Goal: Task Accomplishment & Management: Manage account settings

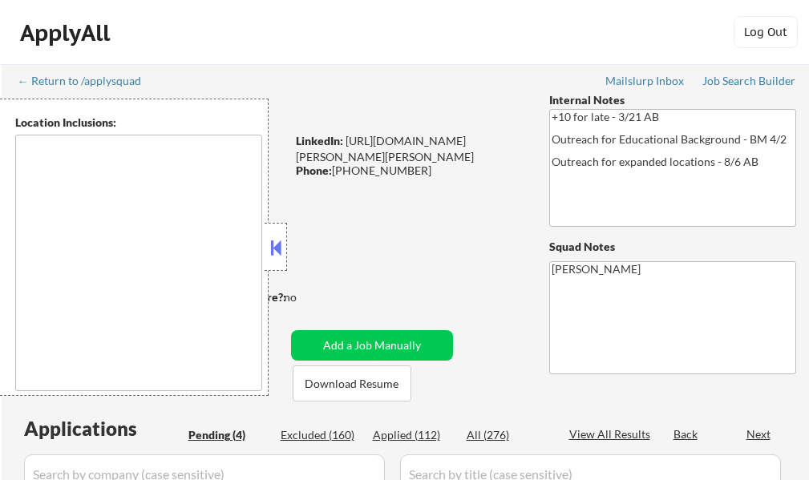
select select ""pending""
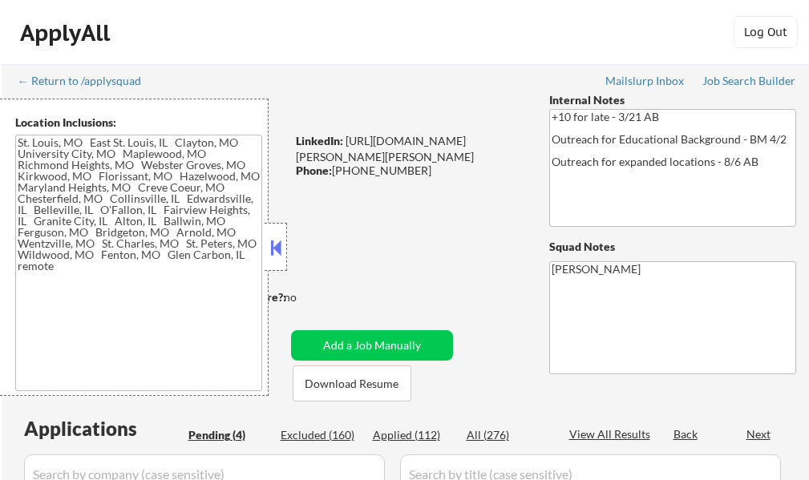
type textarea "[GEOGRAPHIC_DATA], [GEOGRAPHIC_DATA] [GEOGRAPHIC_DATA][PERSON_NAME], [GEOGRAPHI…"
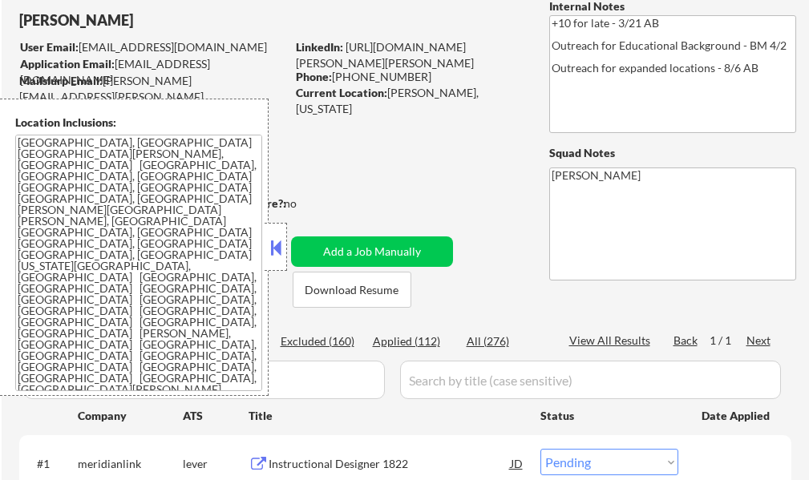
scroll to position [241, 0]
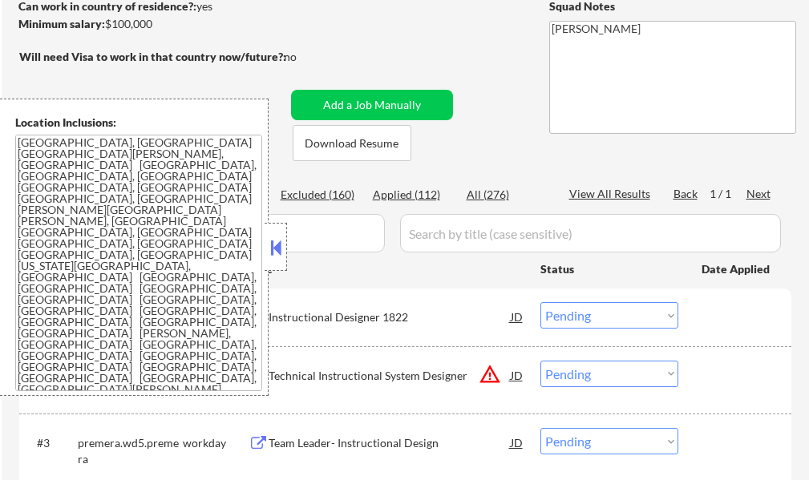
click at [286, 253] on div at bounding box center [276, 247] width 22 height 48
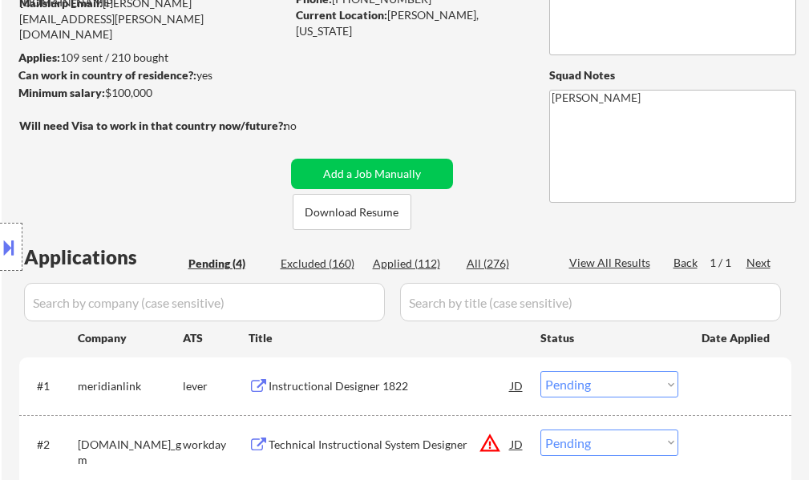
scroll to position [321, 0]
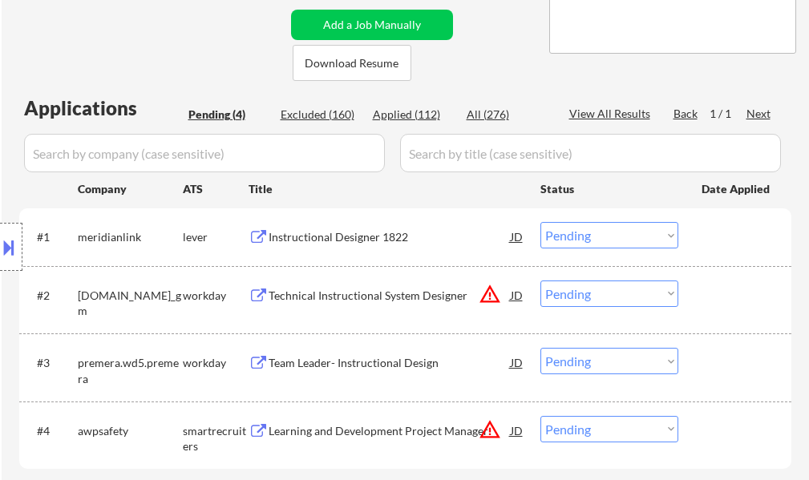
click at [374, 427] on div "Learning and Development Project Manager" at bounding box center [390, 431] width 242 height 16
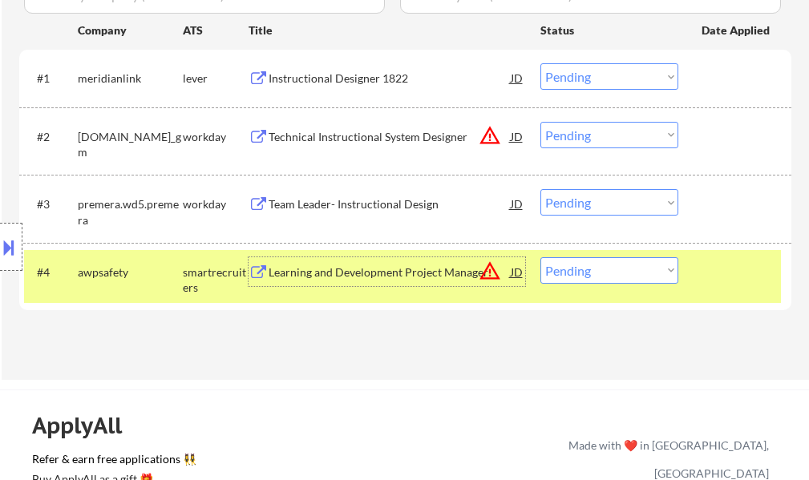
scroll to position [481, 0]
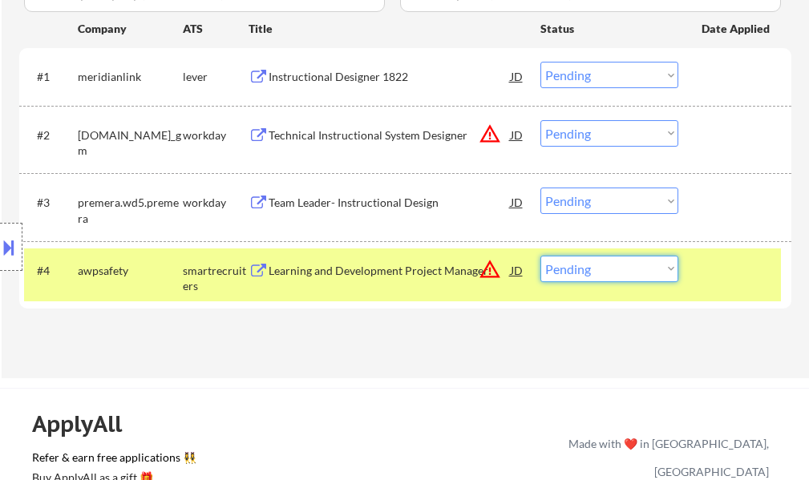
click at [615, 278] on select "Choose an option... Pending Applied Excluded (Questions) Excluded (Expired) Exc…" at bounding box center [610, 269] width 138 height 26
select select ""applied""
click at [541, 256] on select "Choose an option... Pending Applied Excluded (Questions) Excluded (Expired) Exc…" at bounding box center [610, 269] width 138 height 26
click at [749, 266] on div at bounding box center [737, 270] width 71 height 29
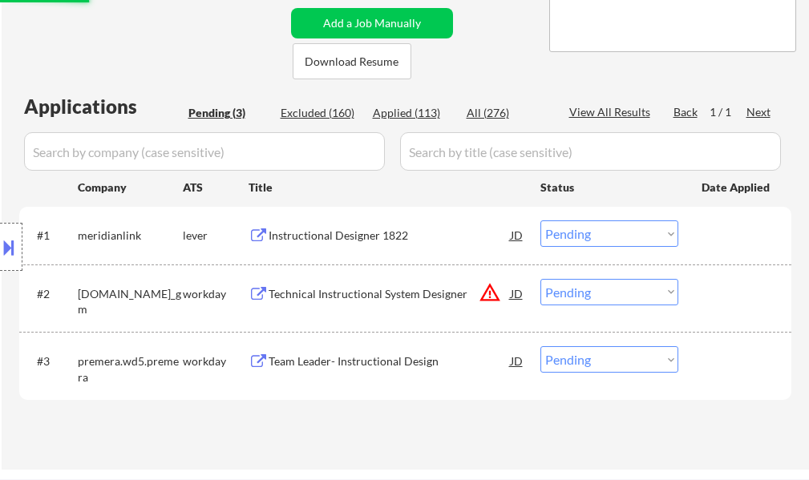
scroll to position [160, 0]
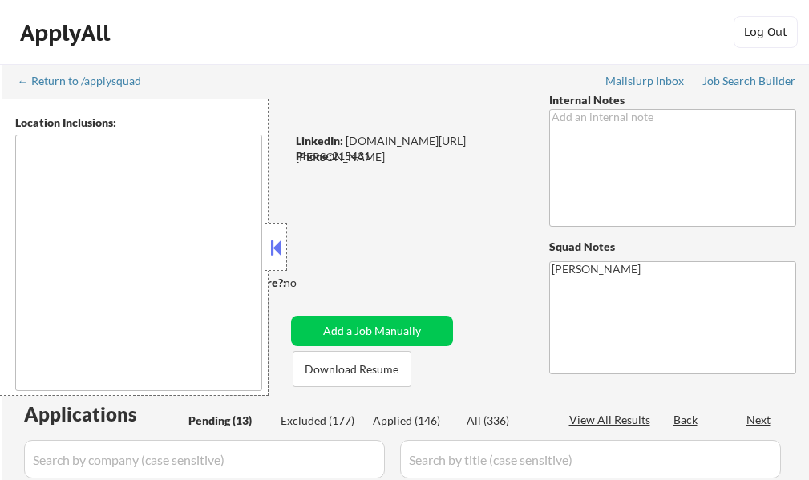
select select ""pending""
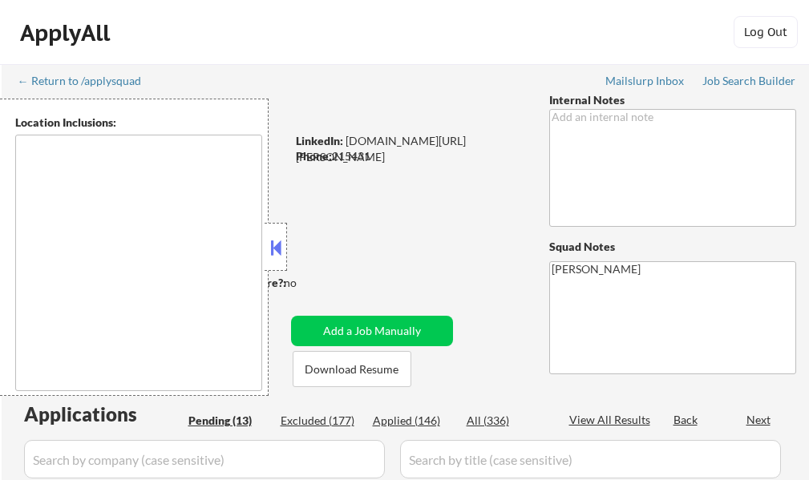
select select ""pending""
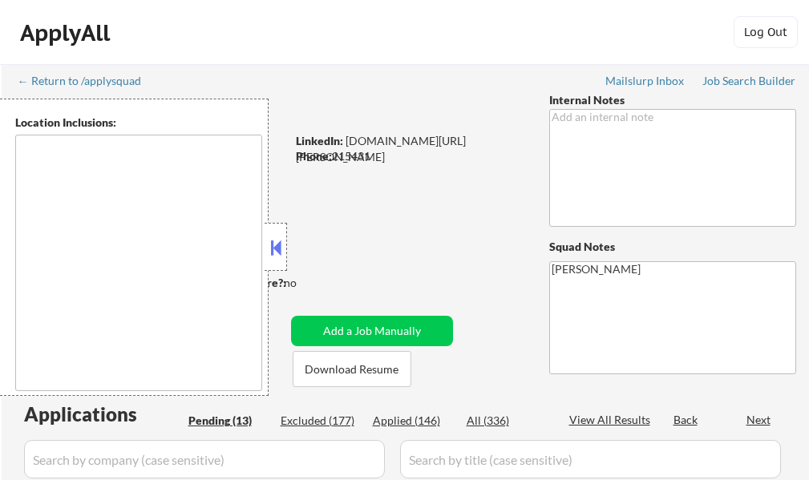
select select ""pending""
type textarea "remote"
click at [280, 233] on div at bounding box center [276, 247] width 22 height 48
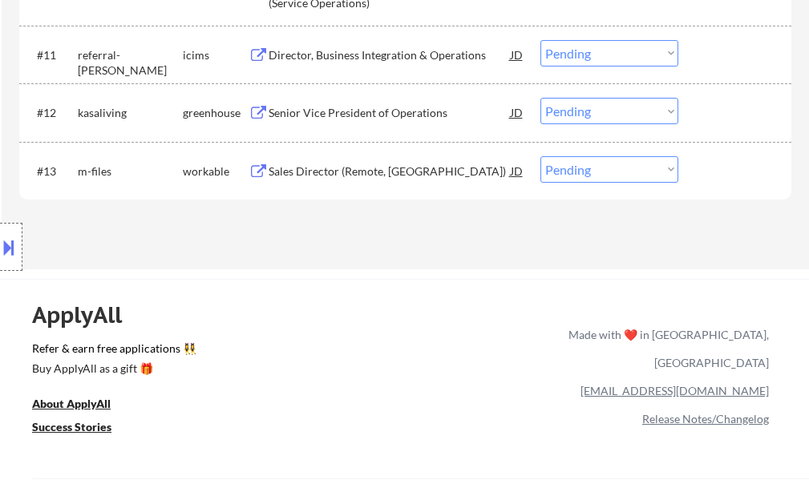
scroll to position [1123, 0]
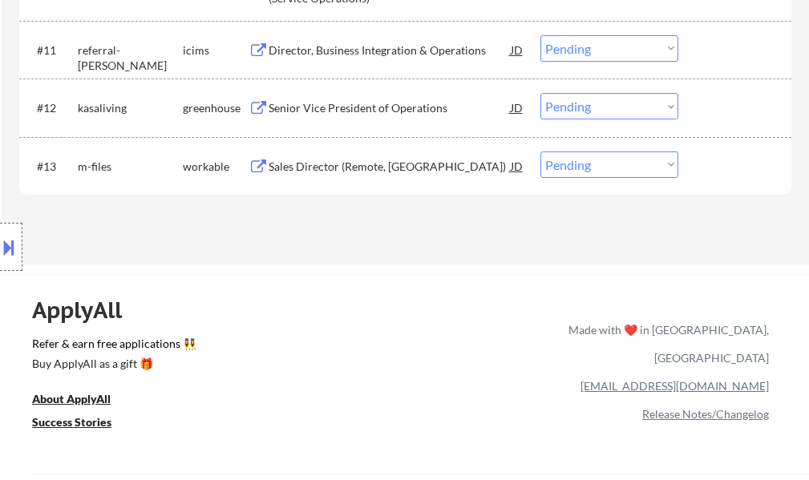
click at [372, 174] on div "Sales Director (Remote, United States)" at bounding box center [390, 167] width 242 height 16
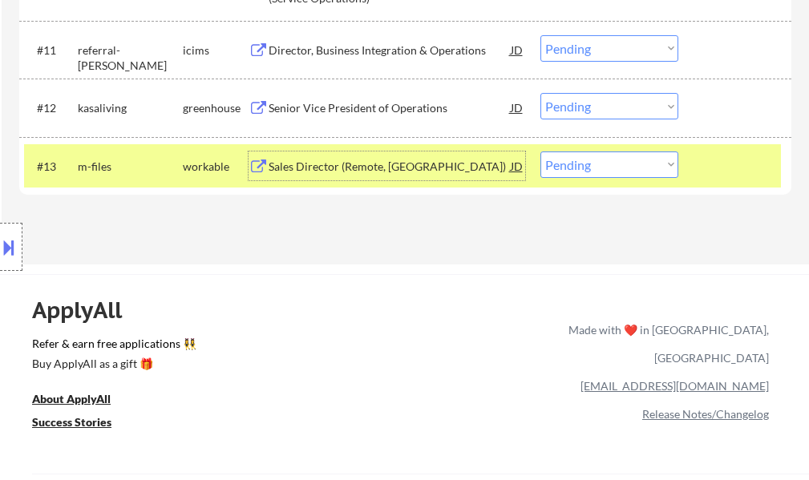
click at [575, 163] on select "Choose an option... Pending Applied Excluded (Questions) Excluded (Expired) Exc…" at bounding box center [610, 165] width 138 height 26
select select ""excluded""
click at [541, 152] on select "Choose an option... Pending Applied Excluded (Questions) Excluded (Expired) Exc…" at bounding box center [610, 165] width 138 height 26
click at [719, 172] on div at bounding box center [737, 166] width 71 height 29
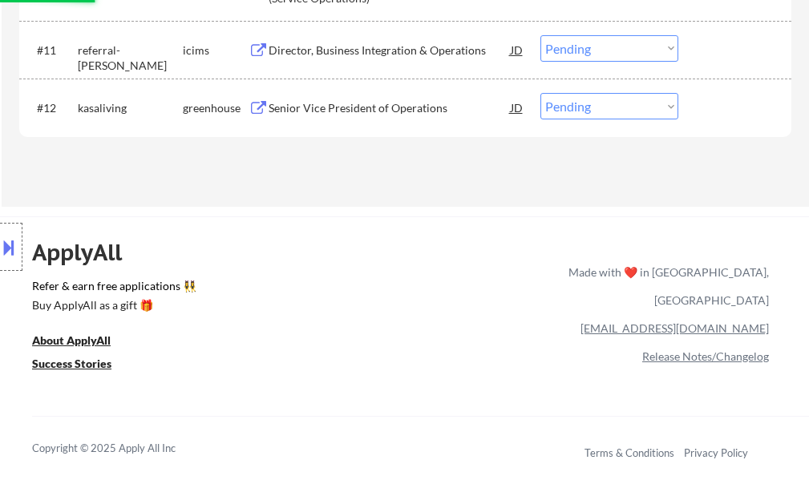
click at [294, 105] on div "Senior Vice President of Operations" at bounding box center [390, 108] width 242 height 16
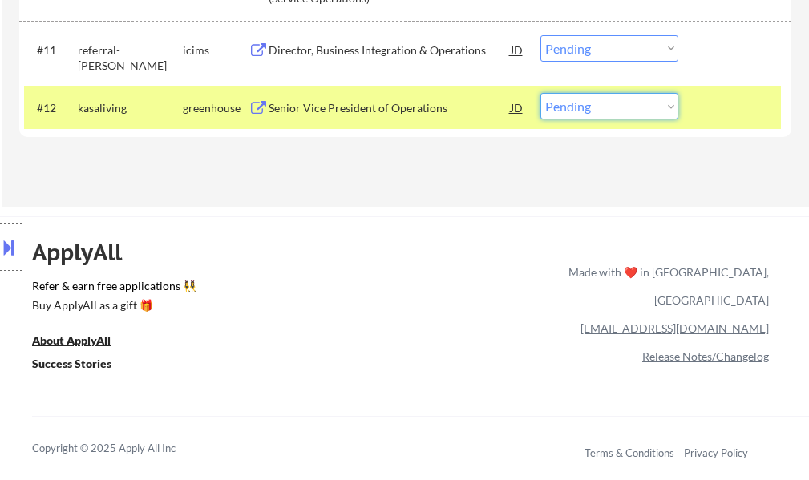
click at [587, 112] on select "Choose an option... Pending Applied Excluded (Questions) Excluded (Expired) Exc…" at bounding box center [610, 106] width 138 height 26
select select ""applied""
click at [541, 93] on select "Choose an option... Pending Applied Excluded (Questions) Excluded (Expired) Exc…" at bounding box center [610, 106] width 138 height 26
click at [744, 110] on div at bounding box center [737, 107] width 71 height 29
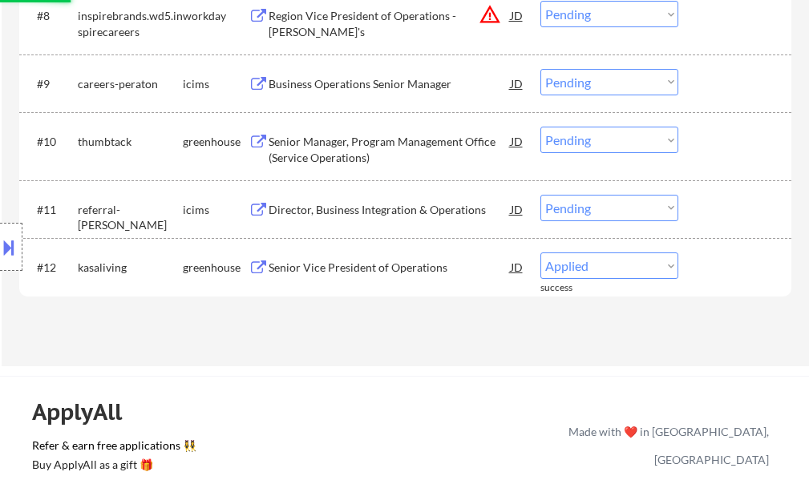
scroll to position [962, 0]
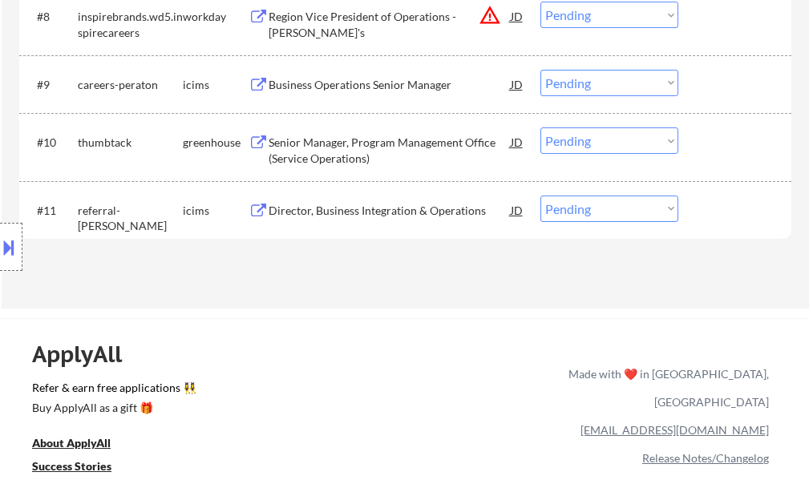
click at [326, 145] on div "Senior Manager, Program Management Office (Service Operations)" at bounding box center [390, 150] width 242 height 31
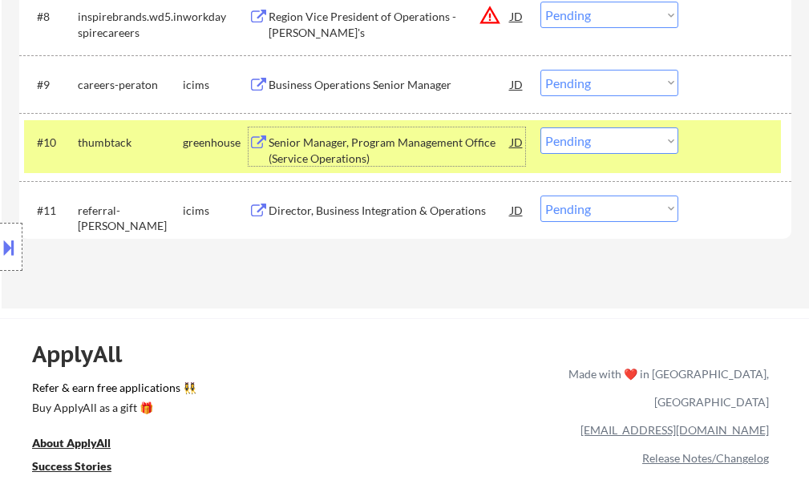
click at [730, 147] on div at bounding box center [737, 142] width 71 height 29
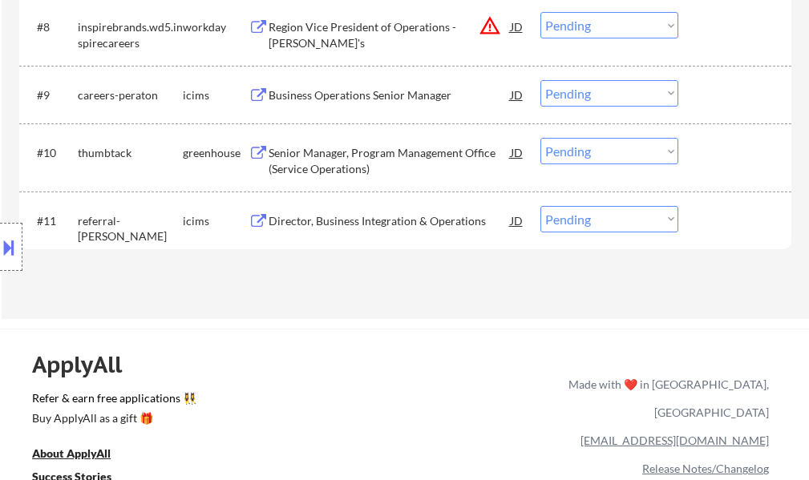
scroll to position [802, 0]
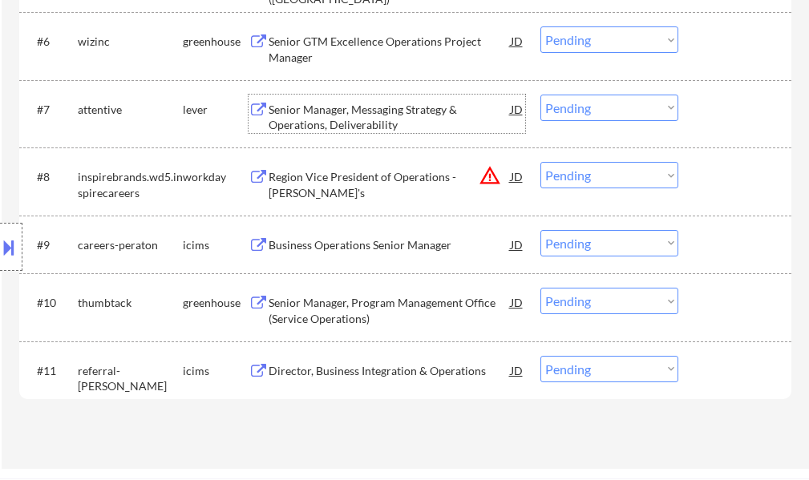
click at [299, 124] on div "Senior Manager, Messaging Strategy & Operations, Deliverability" at bounding box center [390, 117] width 242 height 31
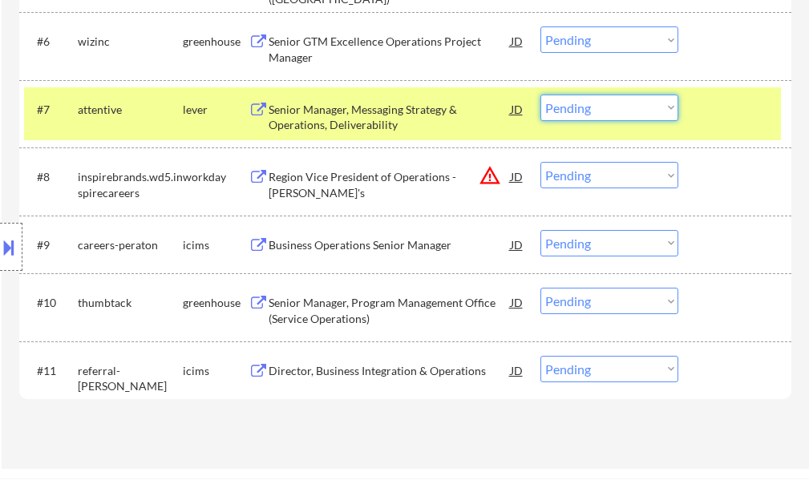
click at [618, 116] on select "Choose an option... Pending Applied Excluded (Questions) Excluded (Expired) Exc…" at bounding box center [610, 108] width 138 height 26
click at [541, 95] on select "Choose an option... Pending Applied Excluded (Questions) Excluded (Expired) Exc…" at bounding box center [610, 108] width 138 height 26
click at [713, 109] on div at bounding box center [737, 109] width 71 height 29
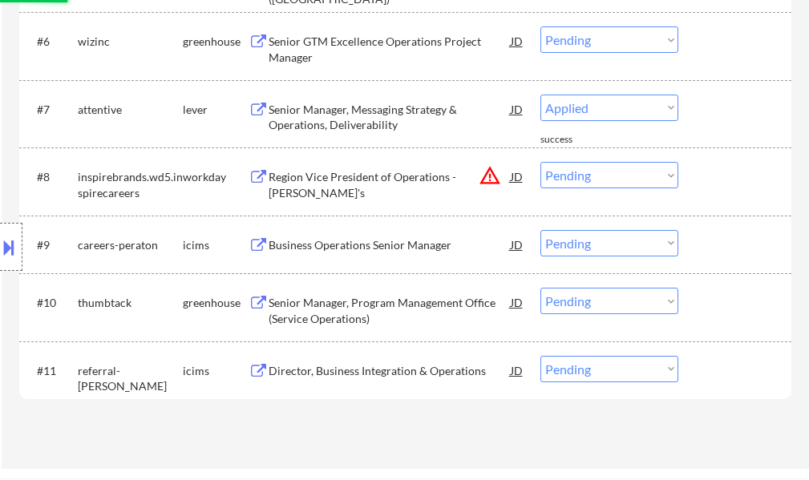
select select ""pending""
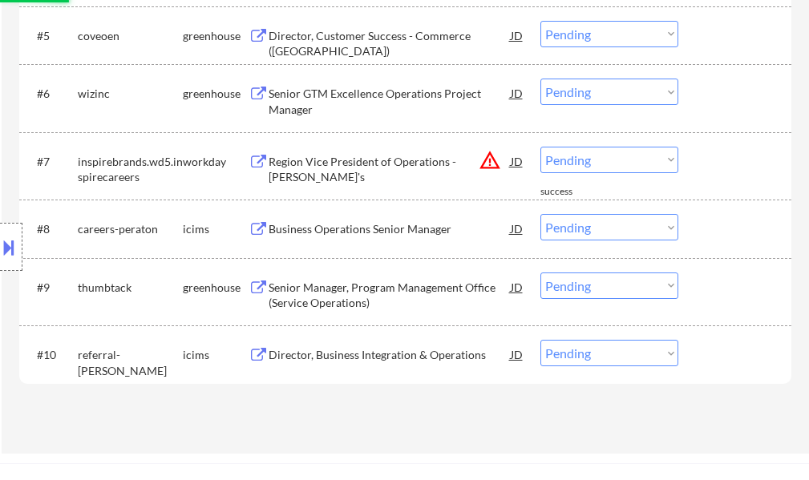
scroll to position [722, 0]
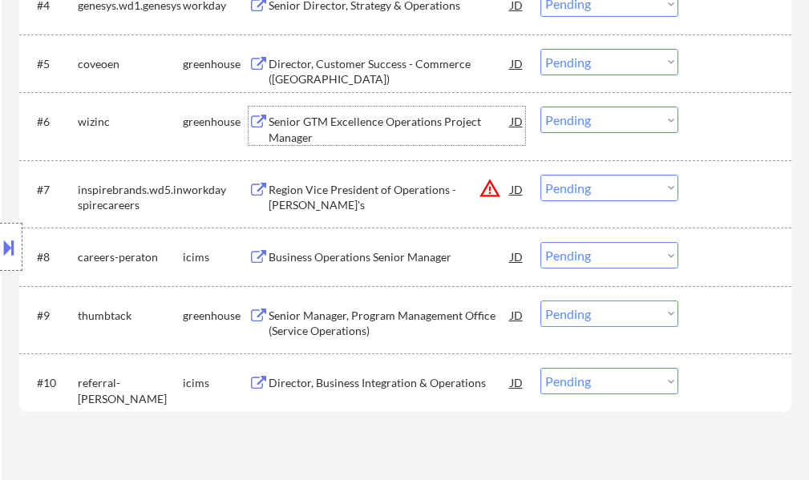
click at [392, 128] on div "Senior GTM Excellence Operations Project Manager" at bounding box center [390, 129] width 242 height 31
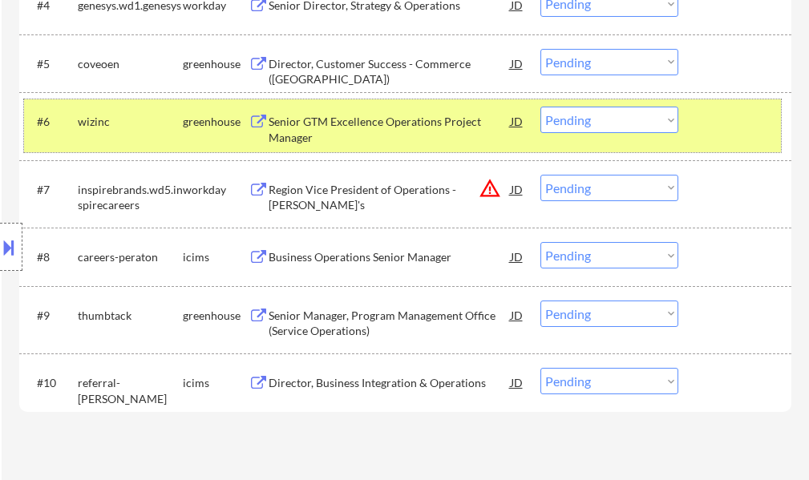
click at [715, 120] on div at bounding box center [737, 121] width 71 height 29
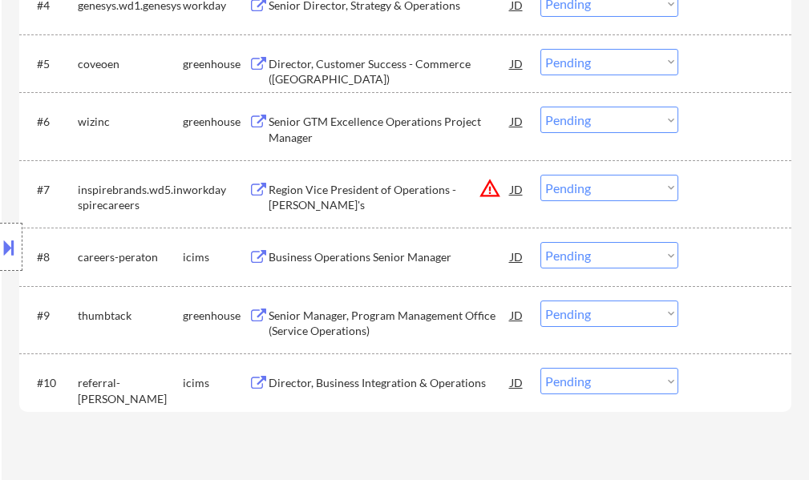
scroll to position [642, 0]
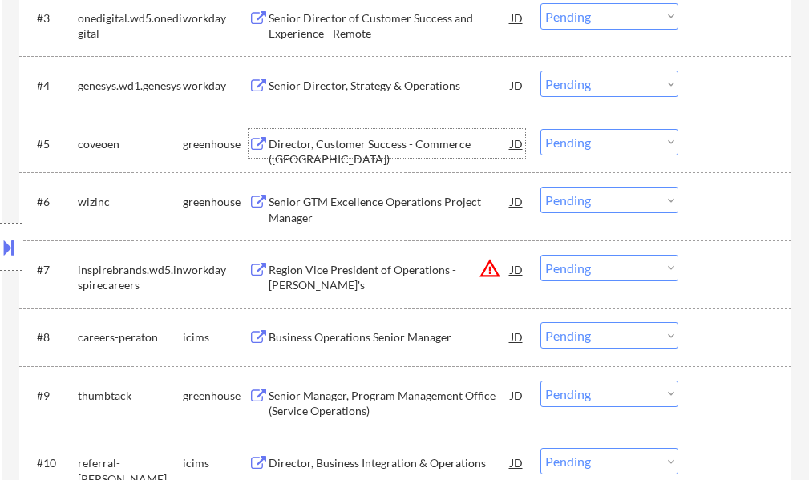
click at [327, 143] on div "Director, Customer Success - Commerce (US)" at bounding box center [390, 151] width 242 height 31
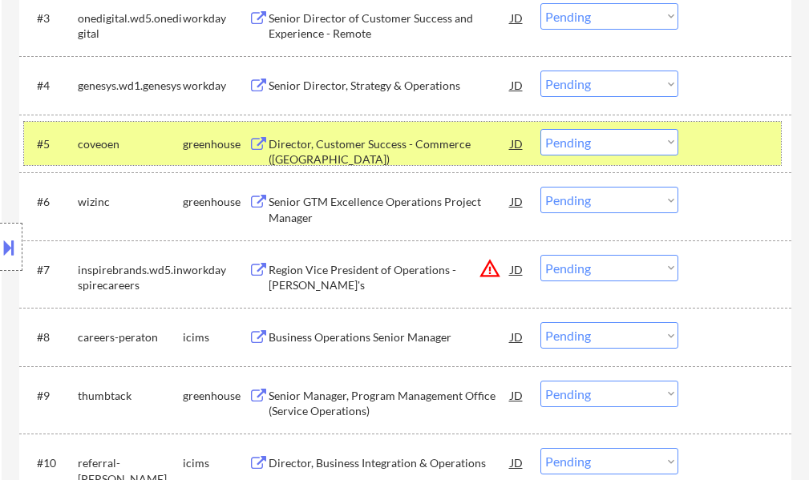
click at [728, 148] on div at bounding box center [737, 143] width 71 height 29
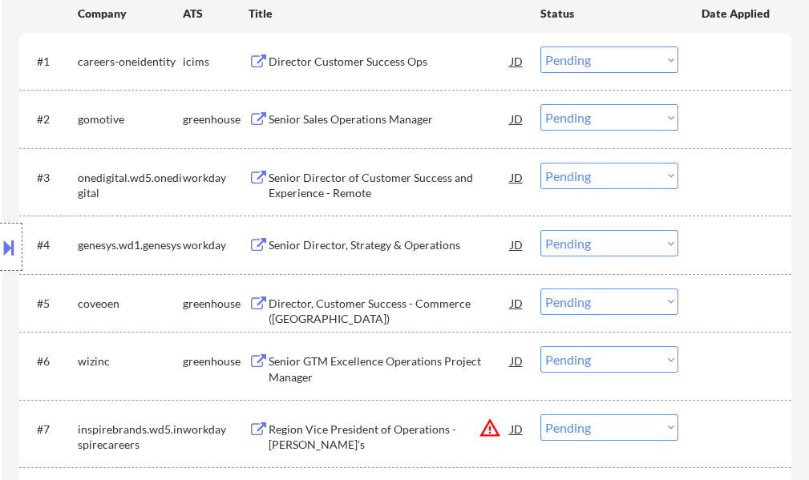
scroll to position [481, 0]
click at [318, 123] on div "Senior Sales Operations Manager" at bounding box center [390, 120] width 242 height 16
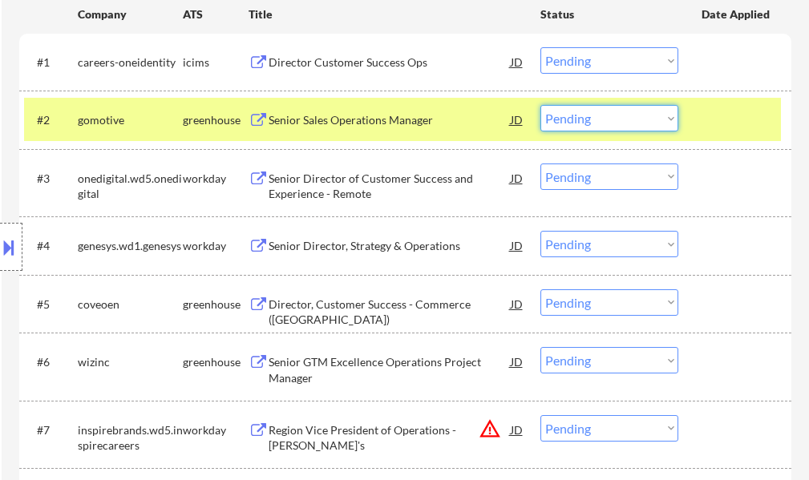
click at [578, 114] on select "Choose an option... Pending Applied Excluded (Questions) Excluded (Expired) Exc…" at bounding box center [610, 118] width 138 height 26
click at [541, 105] on select "Choose an option... Pending Applied Excluded (Questions) Excluded (Expired) Exc…" at bounding box center [610, 118] width 138 height 26
click at [719, 132] on div at bounding box center [737, 119] width 71 height 29
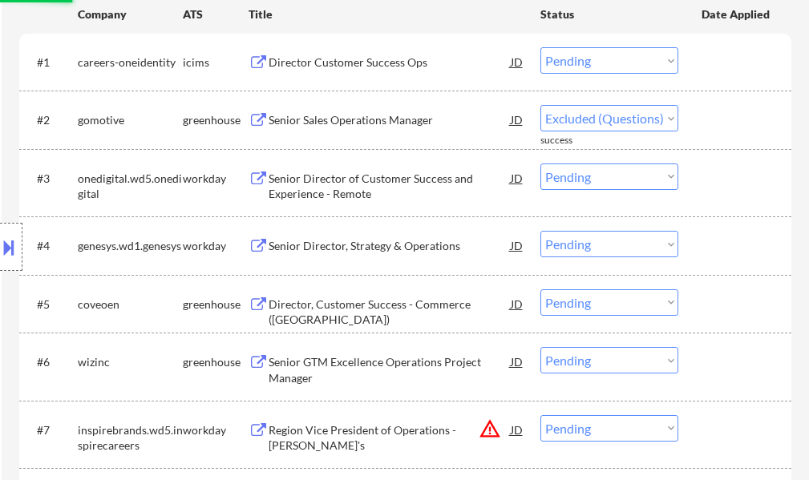
select select ""pending""
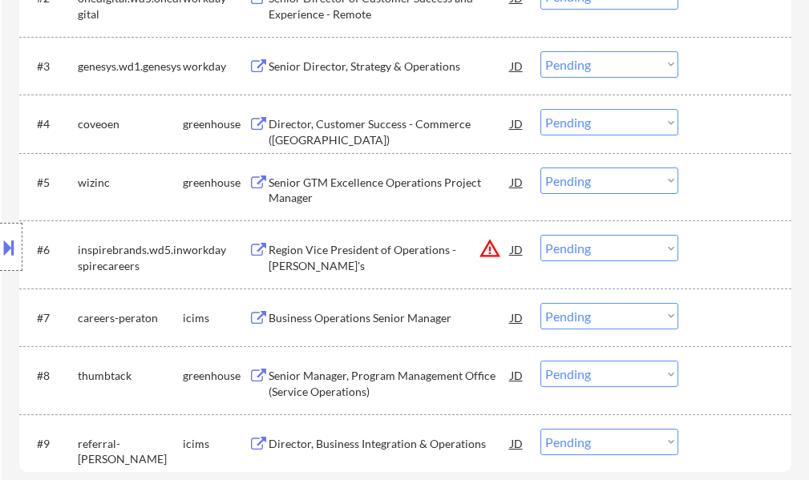
scroll to position [642, 0]
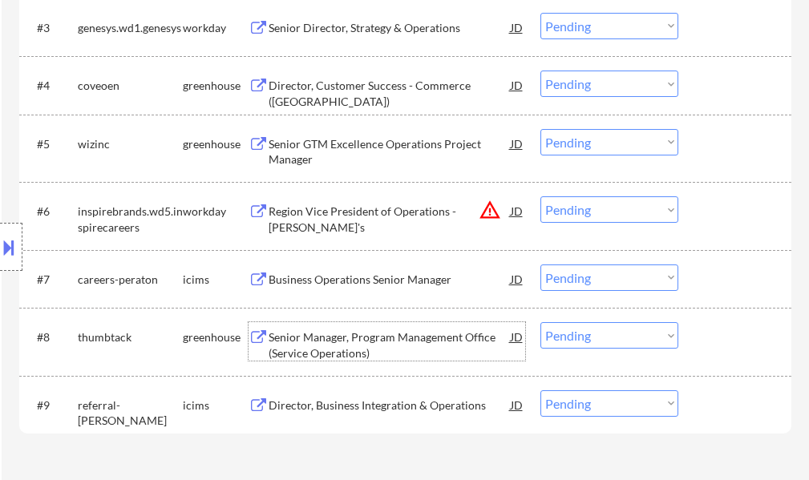
click at [354, 343] on div "Senior Manager, Program Management Office (Service Operations)" at bounding box center [390, 345] width 242 height 31
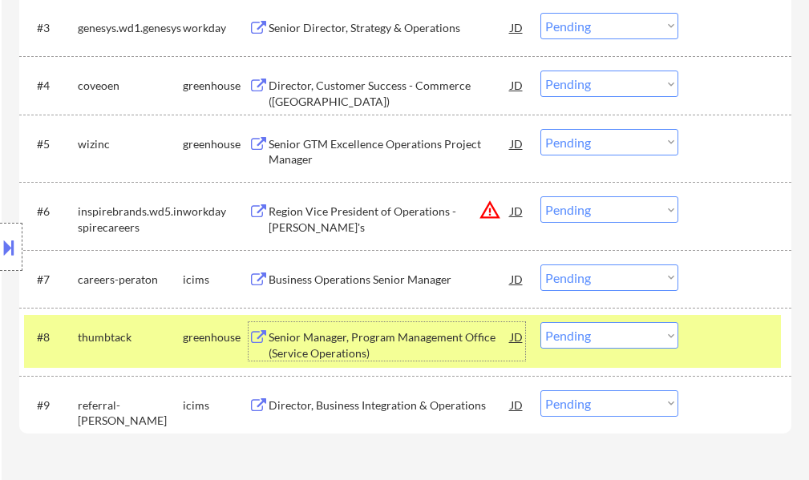
click at [733, 330] on div at bounding box center [737, 336] width 71 height 29
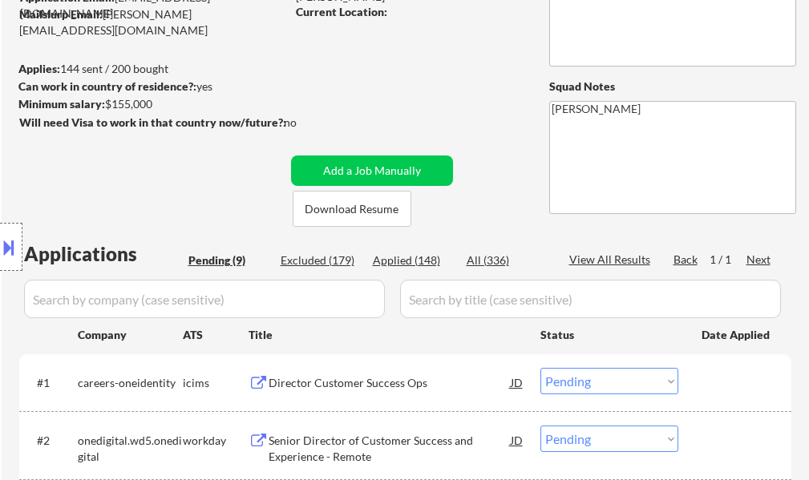
scroll to position [0, 0]
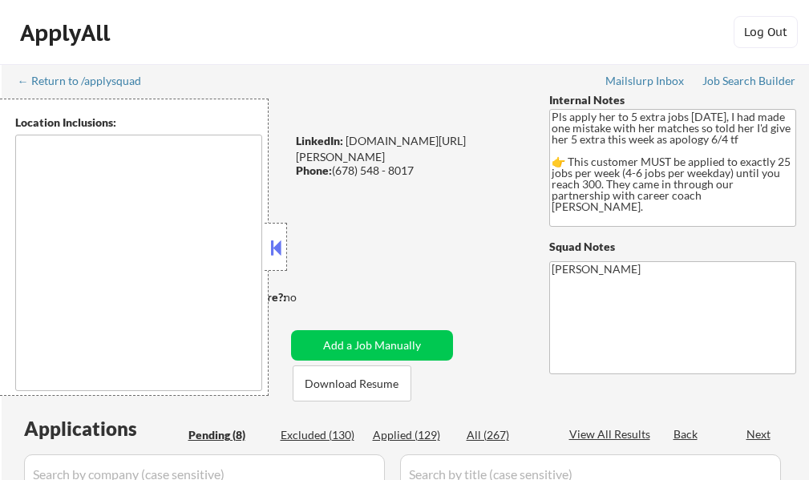
type textarea "Atlanta, GA Decatur, GA East Point, GA Brookhaven, GA Sandy Springs, GA Dunwood…"
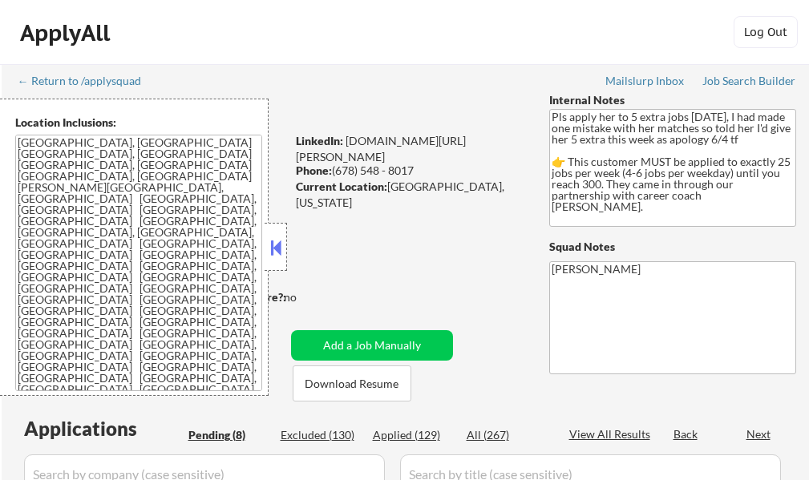
select select ""pending""
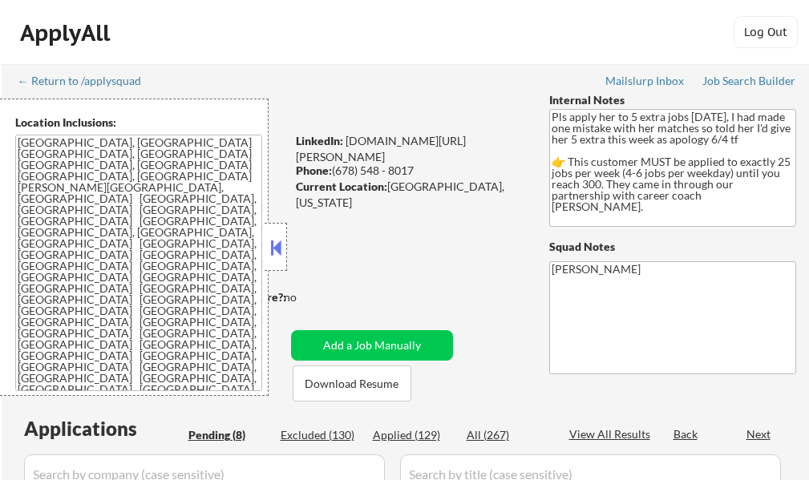
select select ""pending""
click at [282, 249] on button at bounding box center [276, 248] width 18 height 24
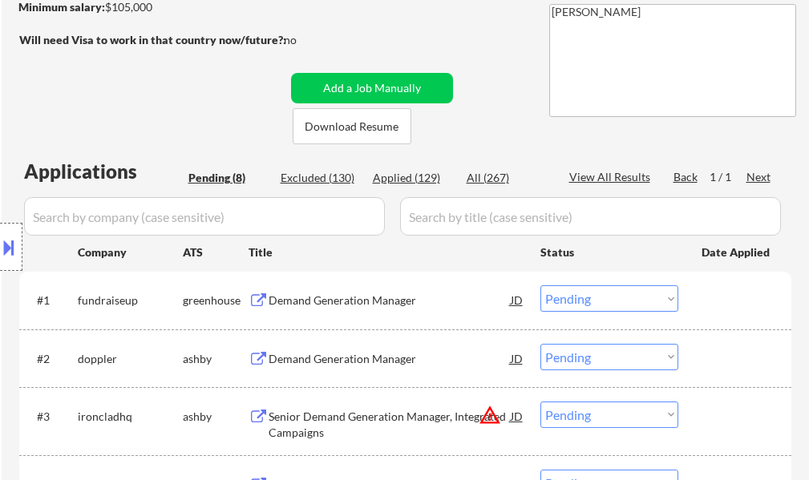
scroll to position [321, 0]
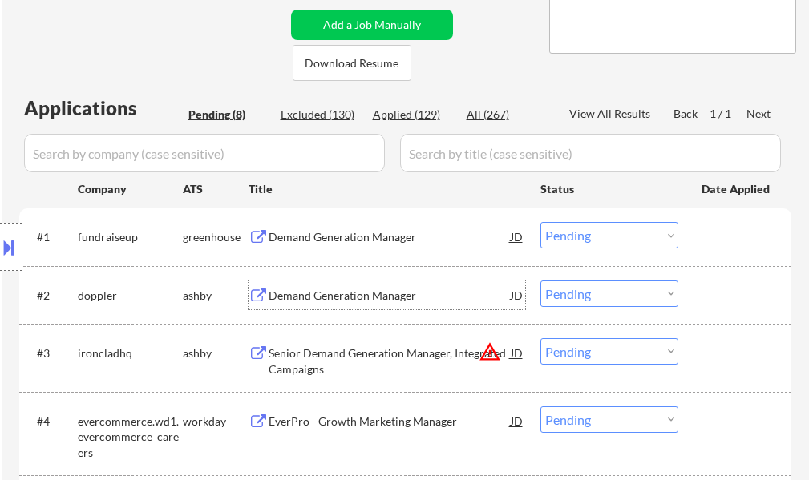
click at [318, 286] on div "Demand Generation Manager" at bounding box center [390, 295] width 242 height 29
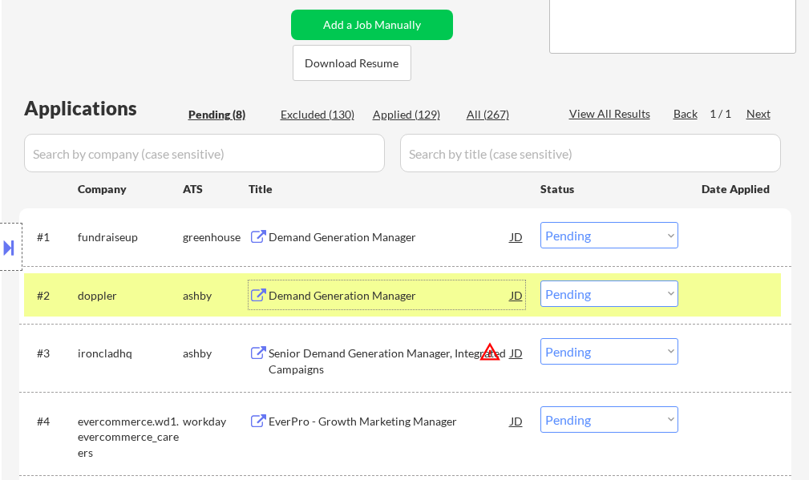
click at [583, 288] on select "Choose an option... Pending Applied Excluded (Questions) Excluded (Expired) Exc…" at bounding box center [610, 294] width 138 height 26
click at [541, 281] on select "Choose an option... Pending Applied Excluded (Questions) Excluded (Expired) Exc…" at bounding box center [610, 294] width 138 height 26
click at [731, 302] on div at bounding box center [737, 295] width 71 height 29
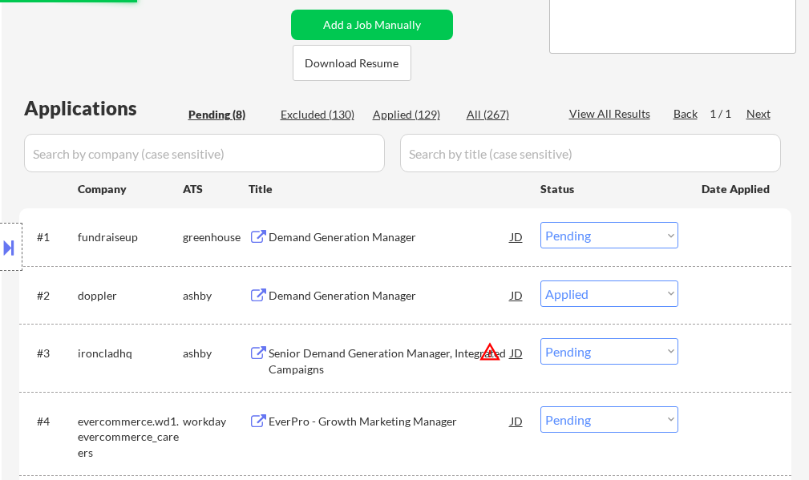
click at [322, 290] on div "Demand Generation Manager" at bounding box center [390, 296] width 242 height 16
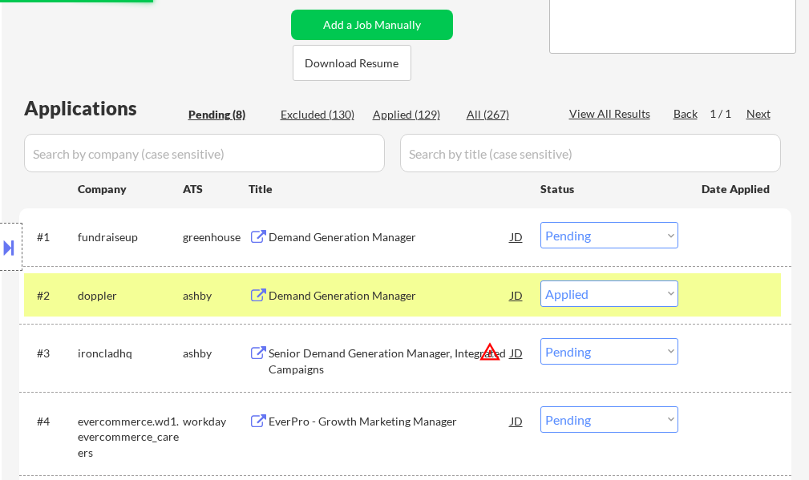
select select ""pending""
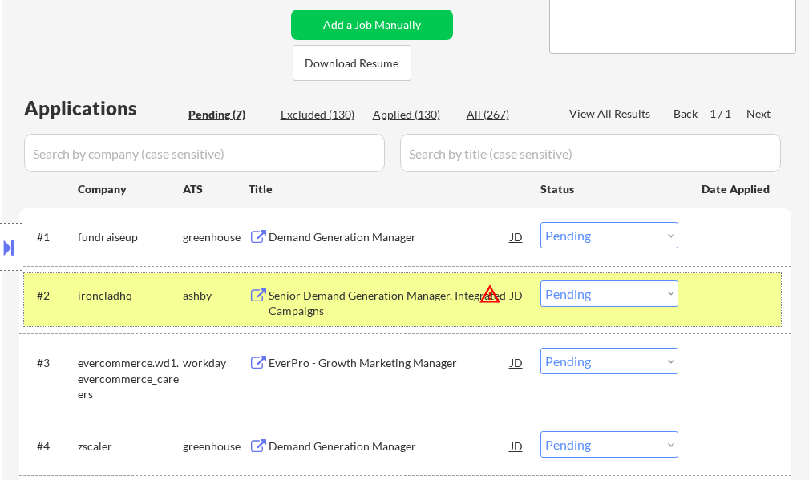
click at [700, 298] on div "#2 ironcladhq ashby Senior Demand Generation Manager, Integrated Campaigns JD w…" at bounding box center [402, 299] width 757 height 53
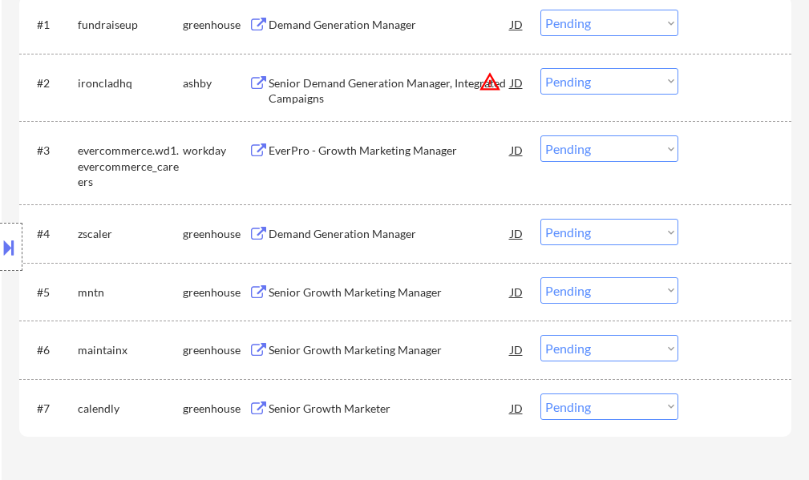
scroll to position [561, 0]
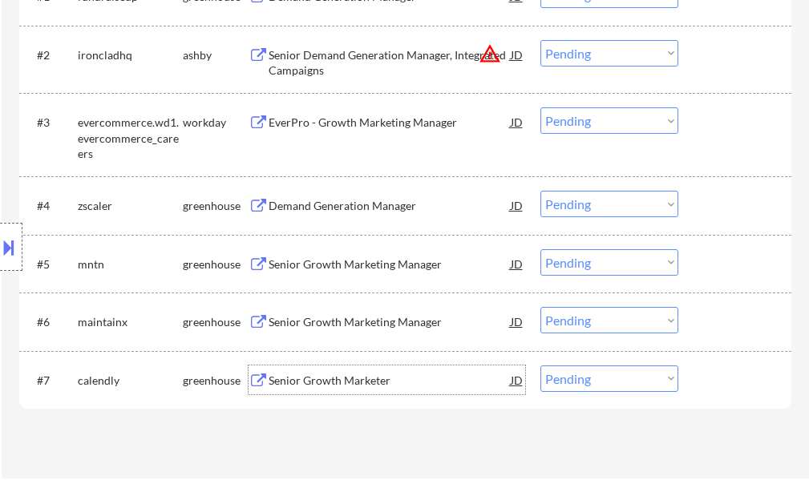
click at [311, 385] on div "Senior Growth Marketer" at bounding box center [390, 381] width 242 height 16
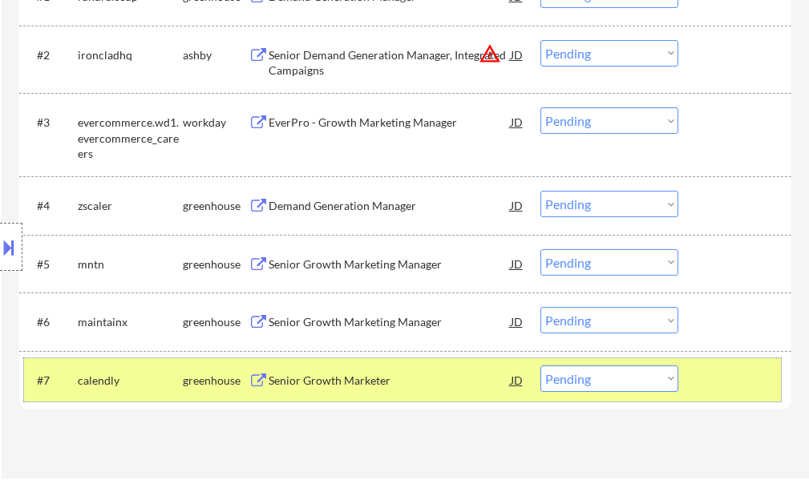
click at [749, 375] on div at bounding box center [737, 380] width 71 height 29
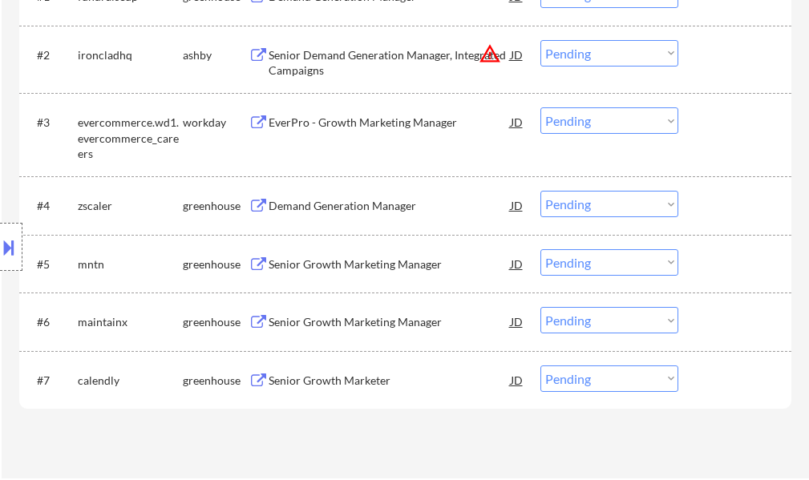
click at [395, 314] on div "Senior Growth Marketing Manager" at bounding box center [390, 321] width 242 height 29
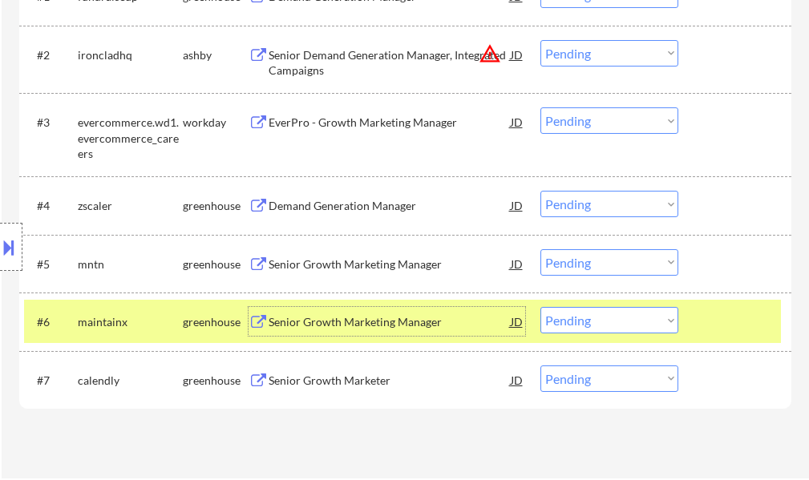
click at [727, 318] on div at bounding box center [737, 321] width 71 height 29
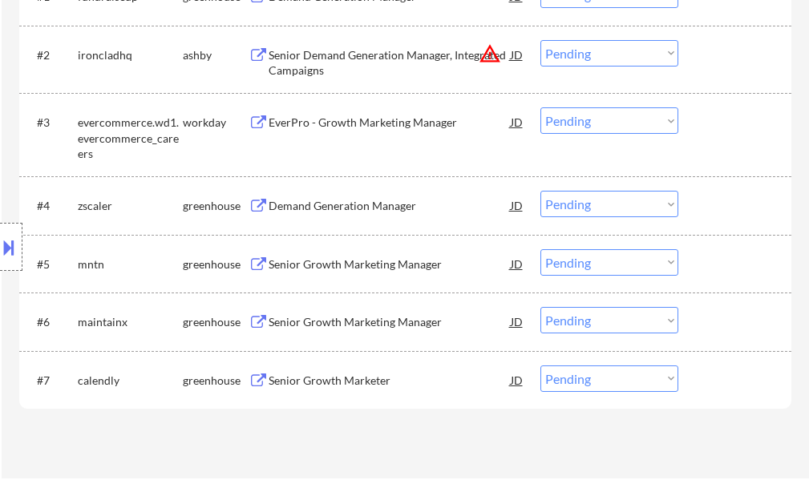
click at [330, 269] on div "Senior Growth Marketing Manager" at bounding box center [390, 265] width 242 height 16
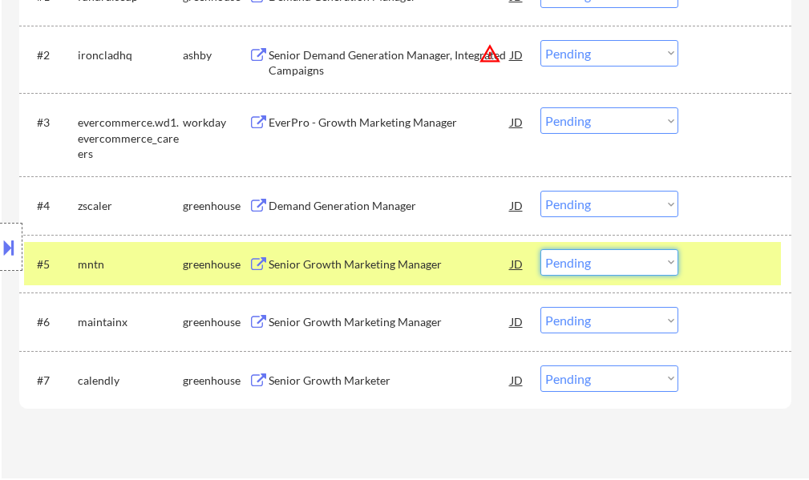
click at [589, 261] on select "Choose an option... Pending Applied Excluded (Questions) Excluded (Expired) Exc…" at bounding box center [610, 262] width 138 height 26
click at [541, 249] on select "Choose an option... Pending Applied Excluded (Questions) Excluded (Expired) Exc…" at bounding box center [610, 262] width 138 height 26
select select ""pending""
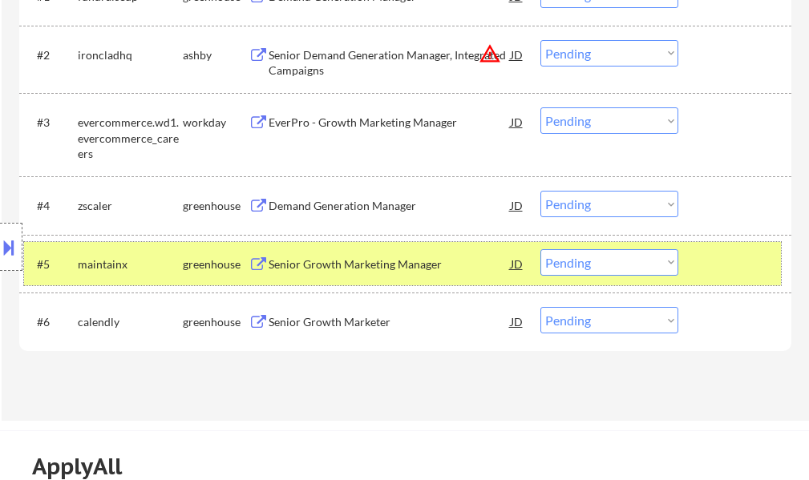
click at [730, 273] on div at bounding box center [737, 263] width 71 height 29
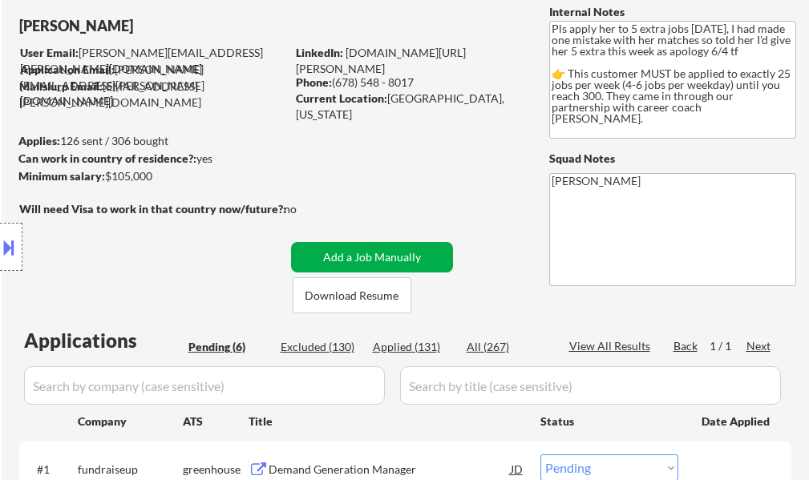
scroll to position [0, 0]
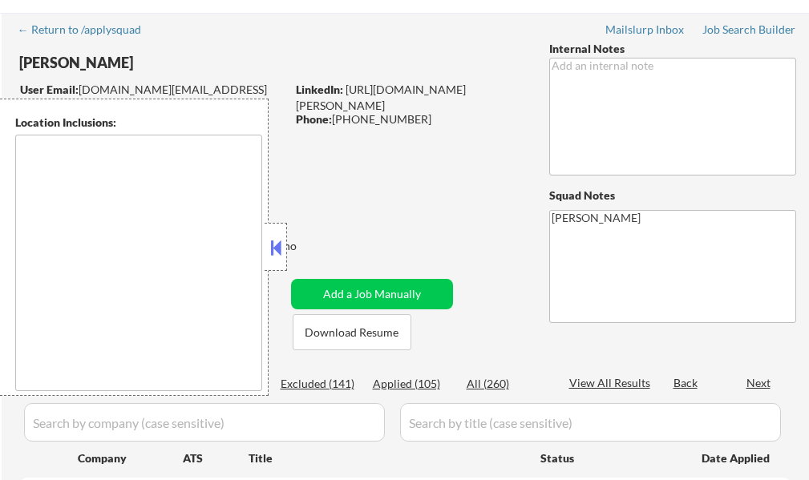
select select ""pending""
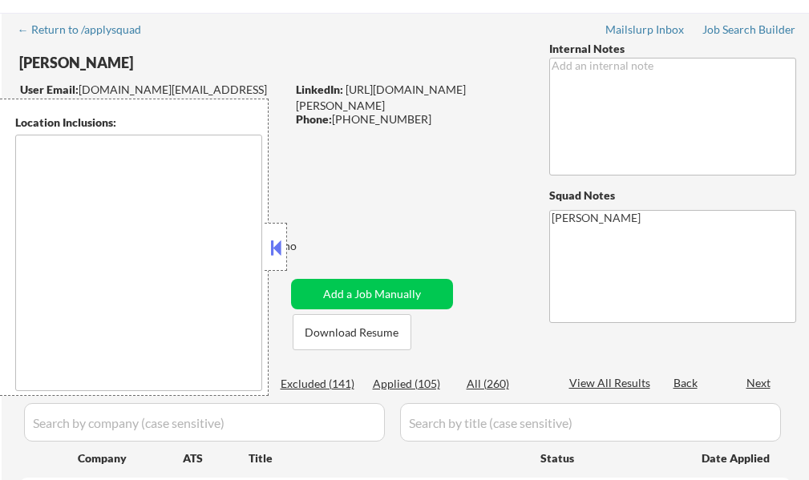
select select ""pending""
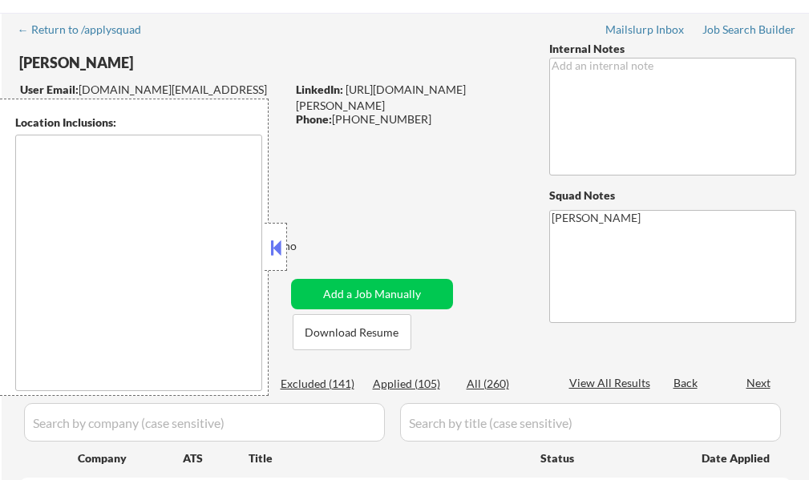
select select ""pending""
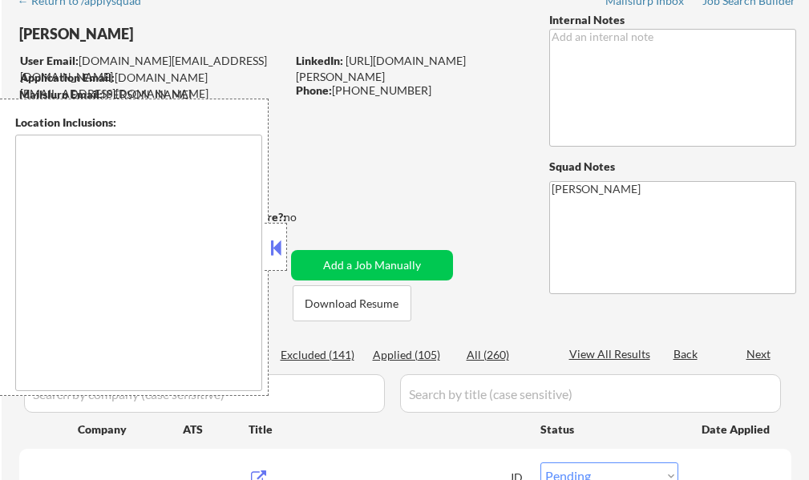
type textarea "Charleston, SC Mount Pleasant, SC North Charleston, SC James Island, SC Isle of…"
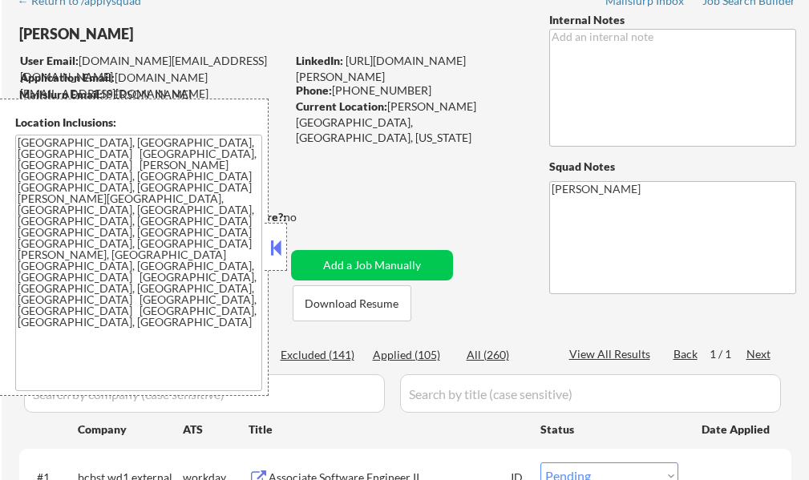
click at [277, 239] on button at bounding box center [276, 248] width 18 height 24
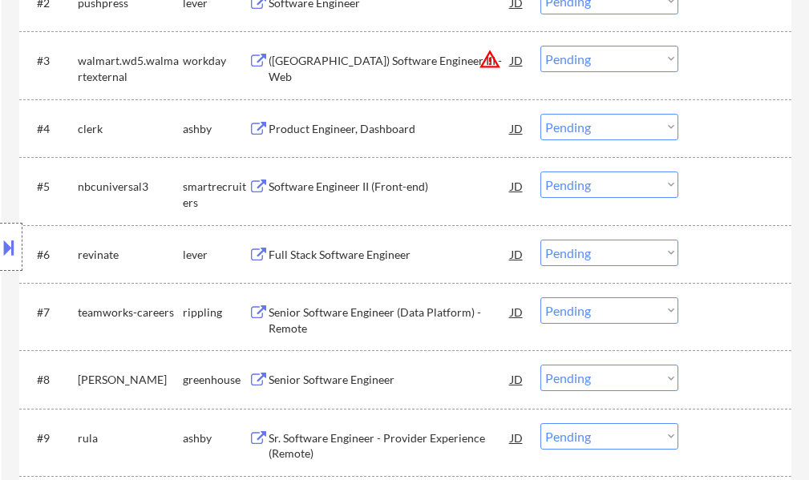
scroll to position [642, 0]
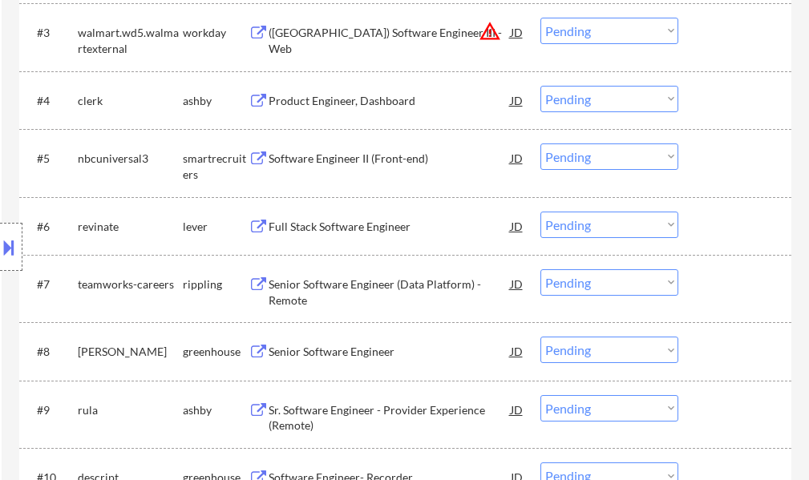
click at [354, 102] on div "Product Engineer, Dashboard" at bounding box center [390, 101] width 242 height 16
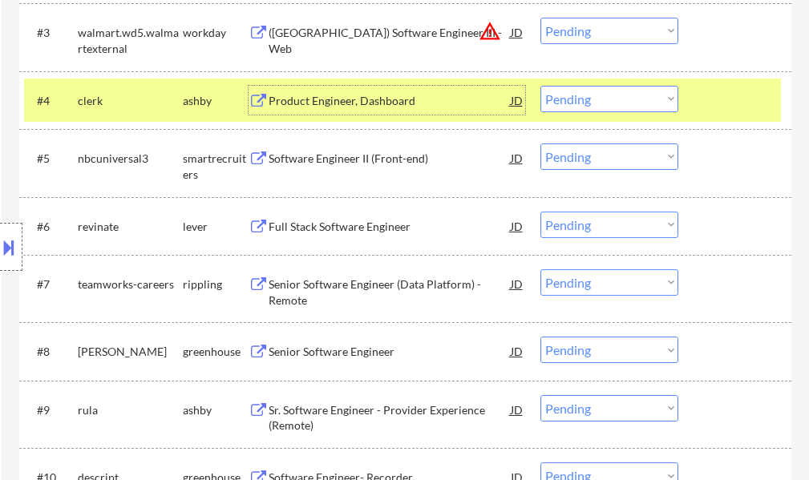
click at [581, 98] on select "Choose an option... Pending Applied Excluded (Questions) Excluded (Expired) Exc…" at bounding box center [610, 99] width 138 height 26
click at [541, 86] on select "Choose an option... Pending Applied Excluded (Questions) Excluded (Expired) Exc…" at bounding box center [610, 99] width 138 height 26
click at [726, 105] on div at bounding box center [737, 100] width 71 height 29
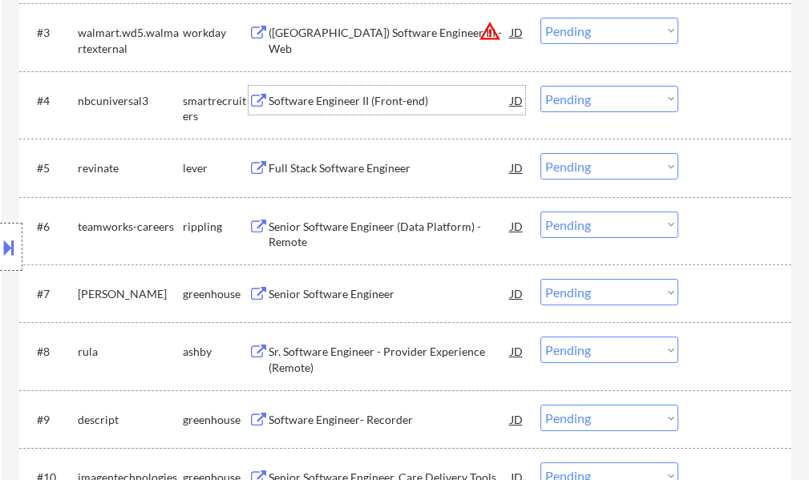
click at [370, 100] on div "Software Engineer II (Front-end)" at bounding box center [390, 101] width 242 height 16
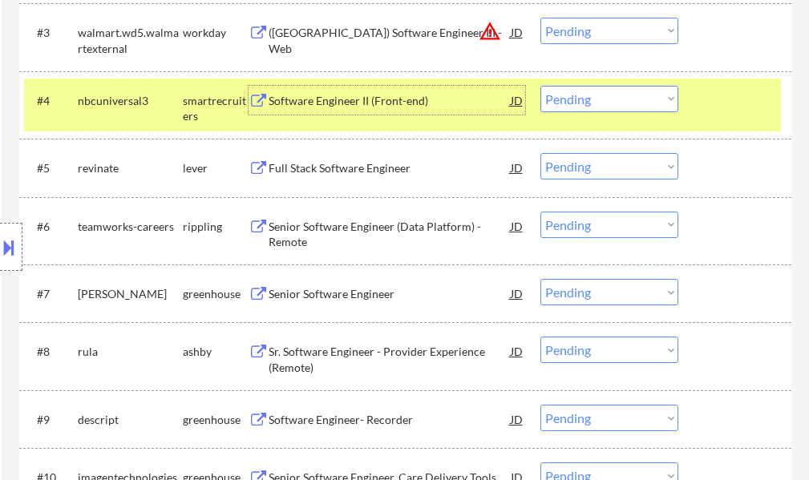
click at [586, 105] on select "Choose an option... Pending Applied Excluded (Questions) Excluded (Expired) Exc…" at bounding box center [610, 99] width 138 height 26
click at [541, 86] on select "Choose an option... Pending Applied Excluded (Questions) Excluded (Expired) Exc…" at bounding box center [610, 99] width 138 height 26
click at [729, 99] on div at bounding box center [737, 100] width 71 height 29
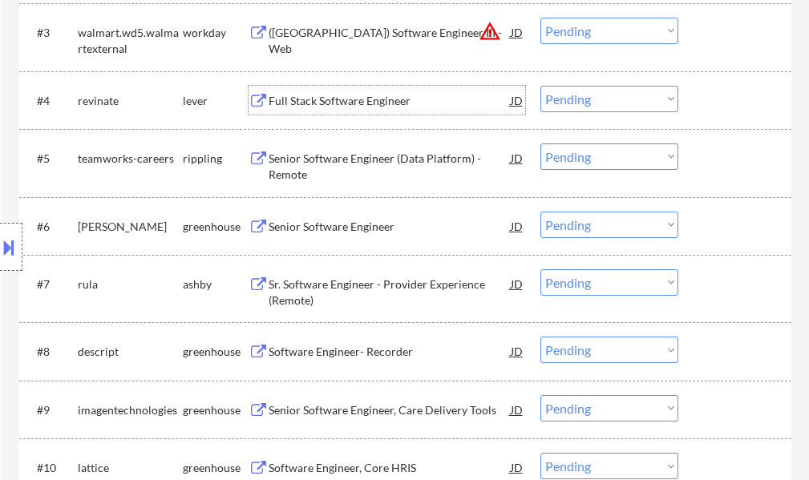
click at [371, 100] on div "Full Stack Software Engineer" at bounding box center [390, 101] width 242 height 16
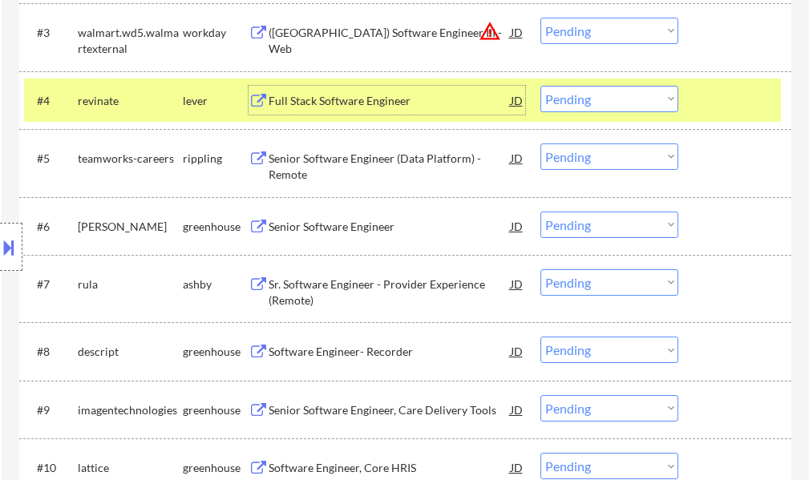
click at [616, 98] on select "Choose an option... Pending Applied Excluded (Questions) Excluded (Expired) Exc…" at bounding box center [610, 99] width 138 height 26
click at [541, 86] on select "Choose an option... Pending Applied Excluded (Questions) Excluded (Expired) Exc…" at bounding box center [610, 99] width 138 height 26
click at [719, 95] on div at bounding box center [737, 100] width 71 height 29
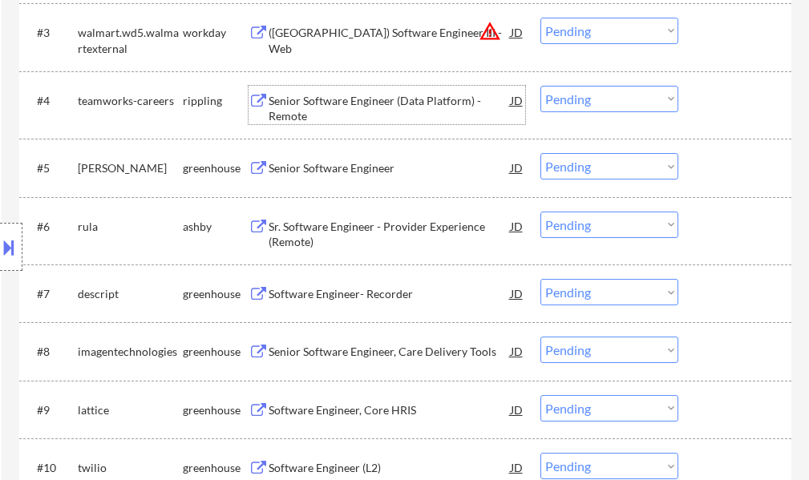
click at [384, 107] on div "Senior Software Engineer (Data Platform) - Remote" at bounding box center [390, 108] width 242 height 31
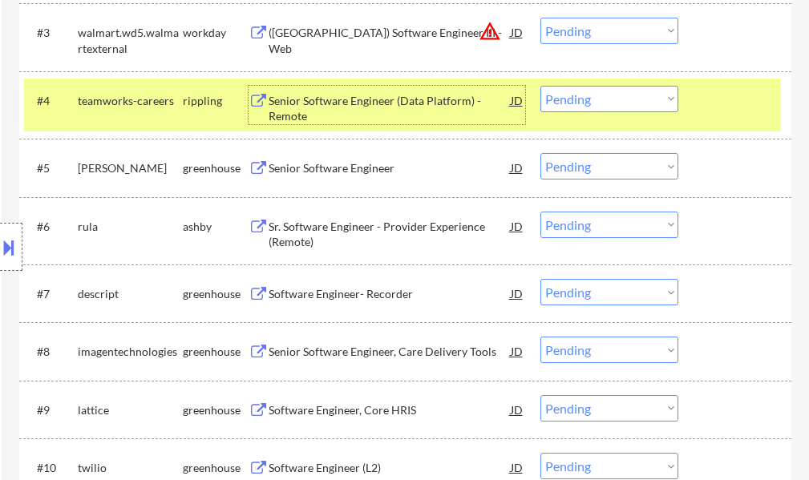
click at [596, 93] on select "Choose an option... Pending Applied Excluded (Questions) Excluded (Expired) Exc…" at bounding box center [610, 99] width 138 height 26
click at [541, 86] on select "Choose an option... Pending Applied Excluded (Questions) Excluded (Expired) Exc…" at bounding box center [610, 99] width 138 height 26
click at [734, 107] on div at bounding box center [737, 100] width 71 height 29
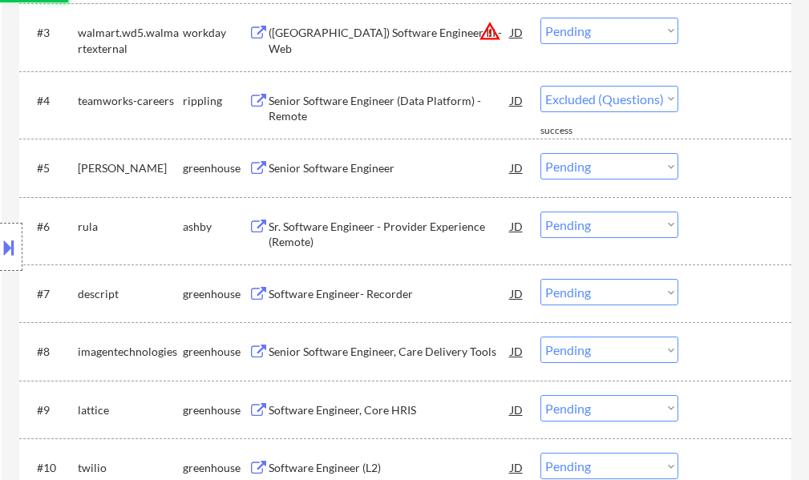
select select ""pending""
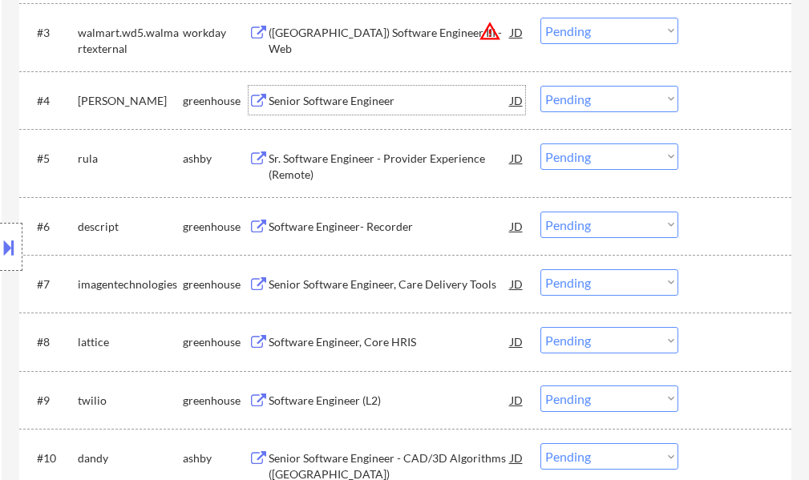
click at [323, 103] on div "Senior Software Engineer" at bounding box center [390, 101] width 242 height 16
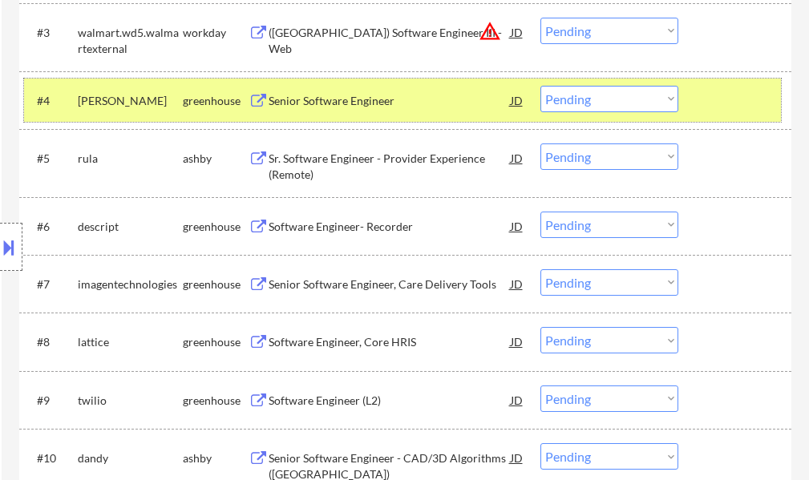
click at [745, 93] on div at bounding box center [737, 100] width 71 height 29
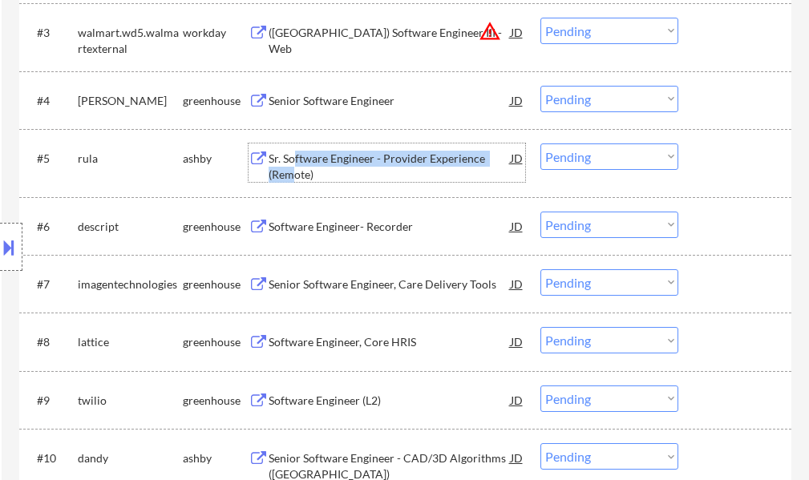
click at [298, 168] on div "Sr. Software Engineer - Provider Experience (Remote)" at bounding box center [390, 166] width 242 height 31
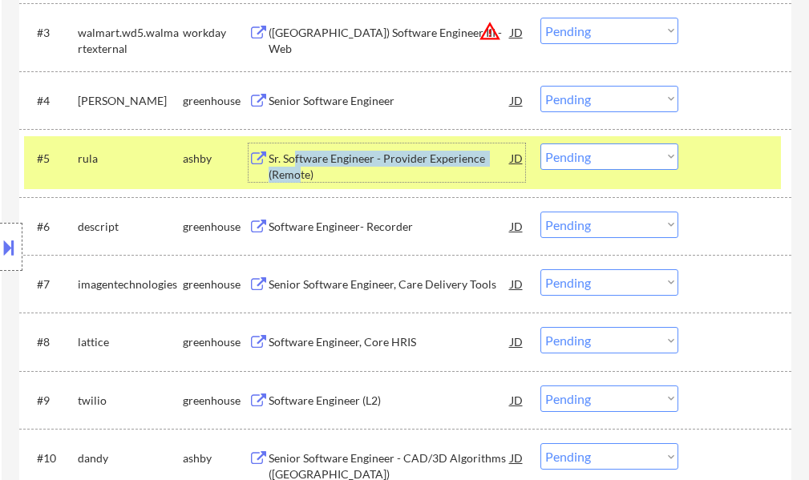
click at [611, 164] on select "Choose an option... Pending Applied Excluded (Questions) Excluded (Expired) Exc…" at bounding box center [610, 157] width 138 height 26
click at [541, 144] on select "Choose an option... Pending Applied Excluded (Questions) Excluded (Expired) Exc…" at bounding box center [610, 157] width 138 height 26
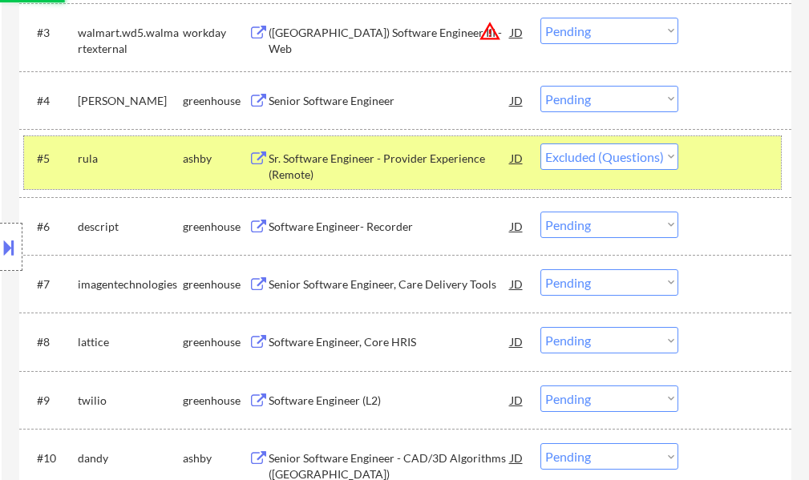
click at [739, 164] on div at bounding box center [737, 158] width 71 height 29
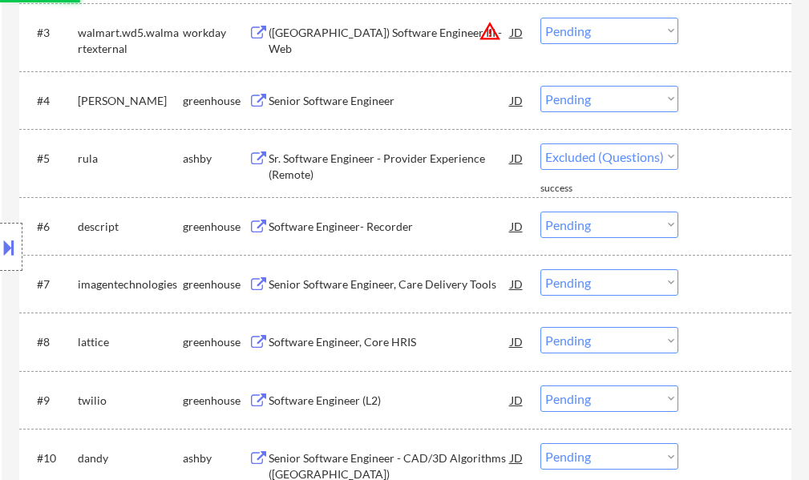
select select ""pending""
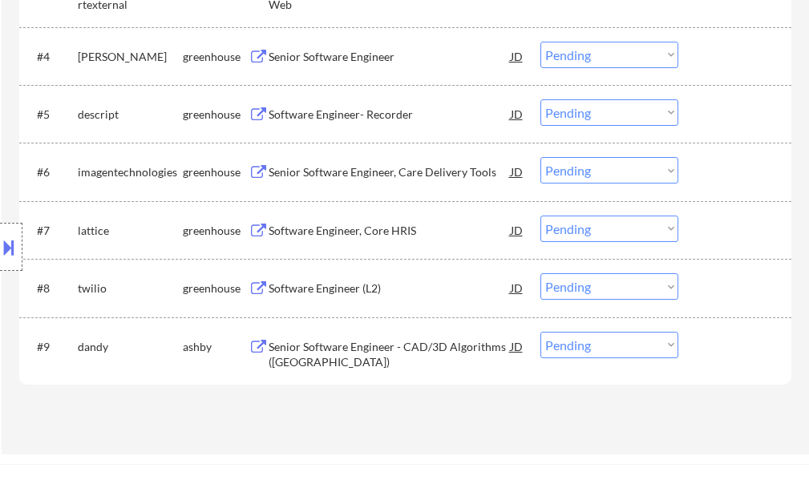
scroll to position [722, 0]
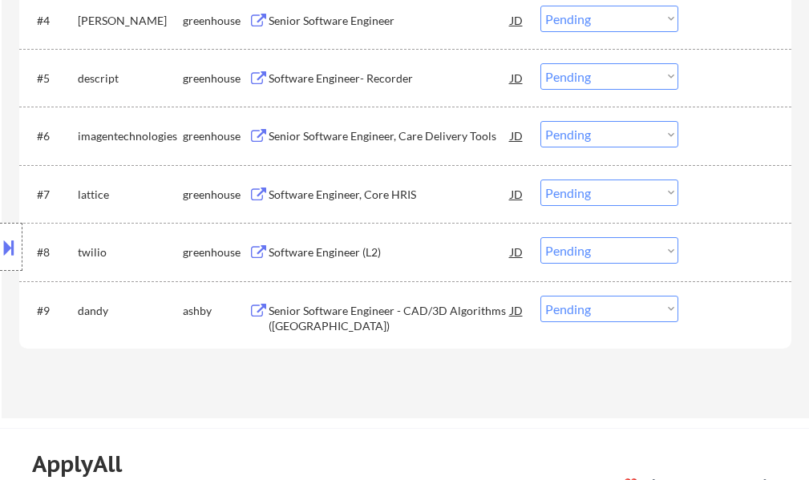
click at [329, 322] on div "Senior Software Engineer - CAD/3D Algorithms (North America)" at bounding box center [390, 318] width 242 height 31
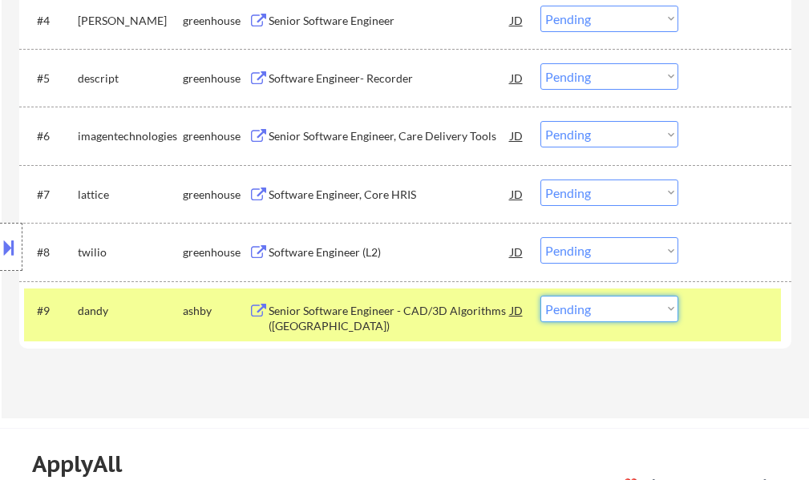
click at [618, 307] on select "Choose an option... Pending Applied Excluded (Questions) Excluded (Expired) Exc…" at bounding box center [610, 309] width 138 height 26
select select ""applied""
click at [541, 296] on select "Choose an option... Pending Applied Excluded (Questions) Excluded (Expired) Exc…" at bounding box center [610, 309] width 138 height 26
click at [738, 329] on div "#9 dandy ashby Senior Software Engineer - CAD/3D Algorithms (North America) JD …" at bounding box center [402, 315] width 757 height 53
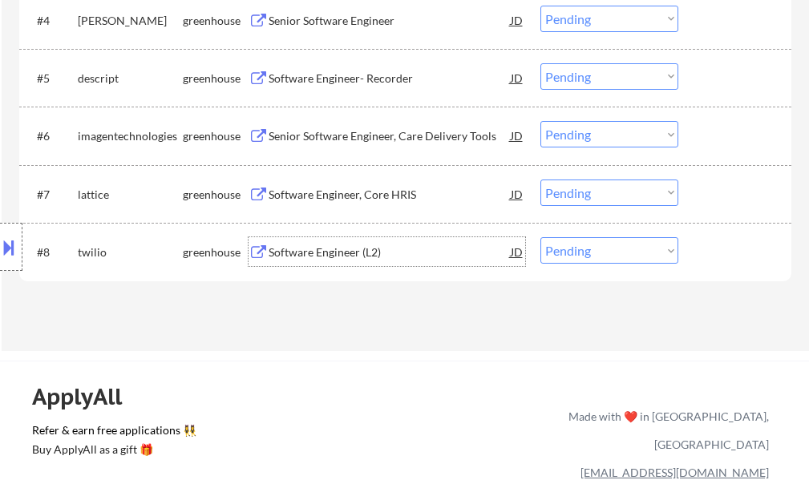
click at [327, 251] on div "Software Engineer (L2)" at bounding box center [390, 253] width 242 height 16
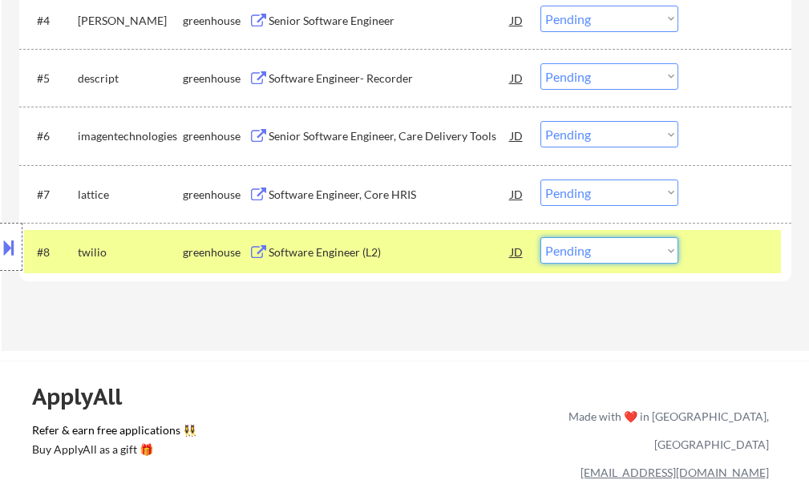
click at [564, 254] on select "Choose an option... Pending Applied Excluded (Questions) Excluded (Expired) Exc…" at bounding box center [610, 250] width 138 height 26
select select ""applied""
click at [541, 237] on select "Choose an option... Pending Applied Excluded (Questions) Excluded (Expired) Exc…" at bounding box center [610, 250] width 138 height 26
click at [735, 248] on div at bounding box center [737, 251] width 71 height 29
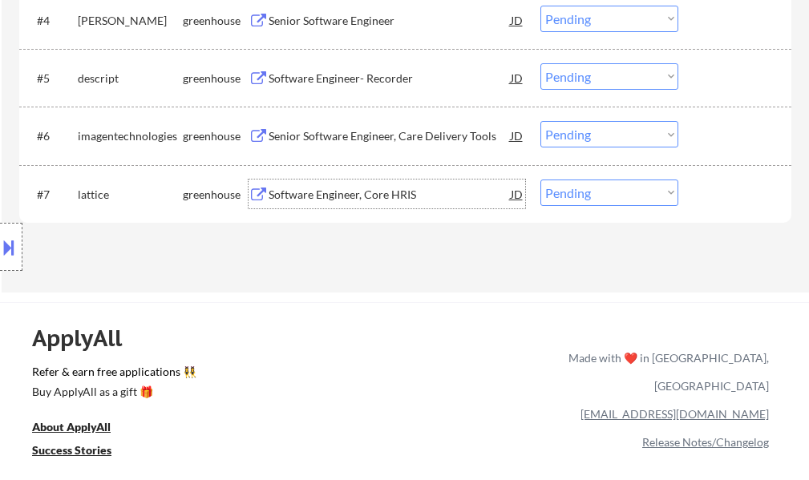
click at [367, 192] on div "Software Engineer, Core HRIS" at bounding box center [390, 195] width 242 height 16
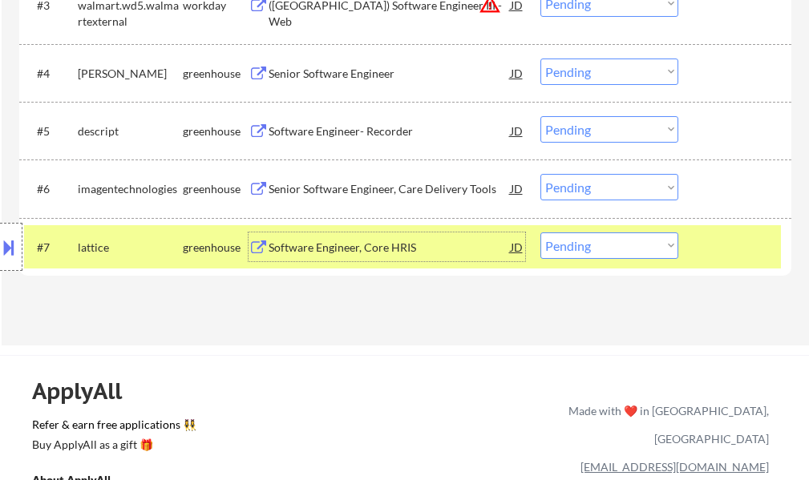
scroll to position [561, 0]
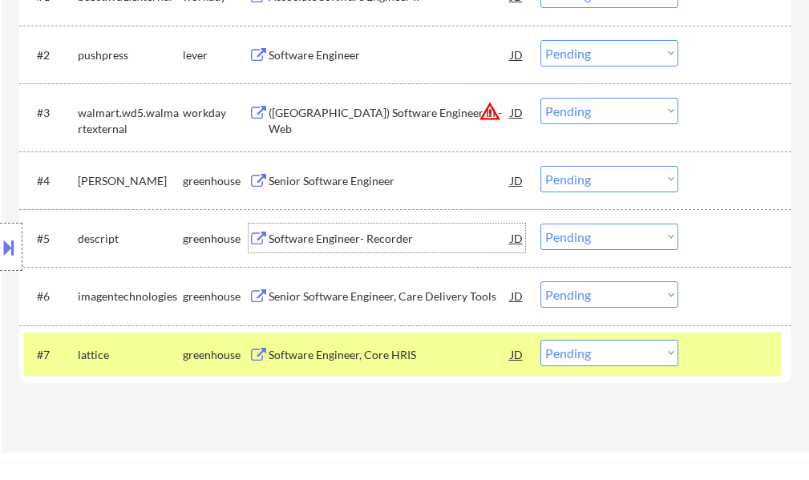
click at [302, 241] on div "Software Engineer- Recorder" at bounding box center [390, 239] width 242 height 16
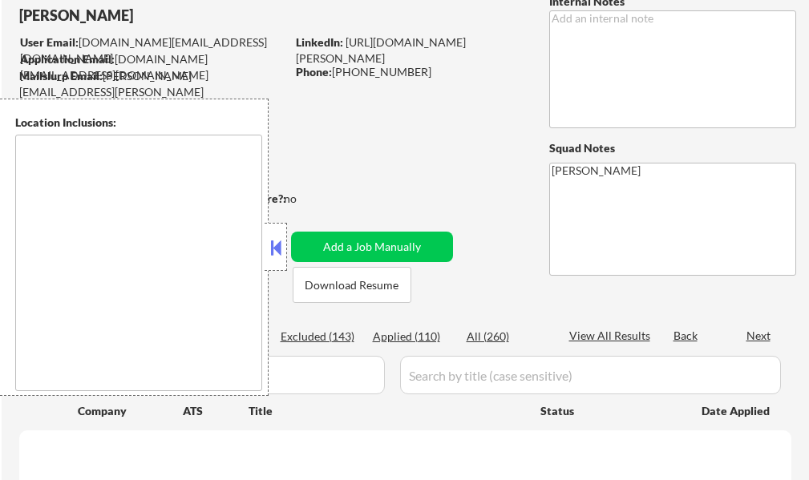
select select ""pending""
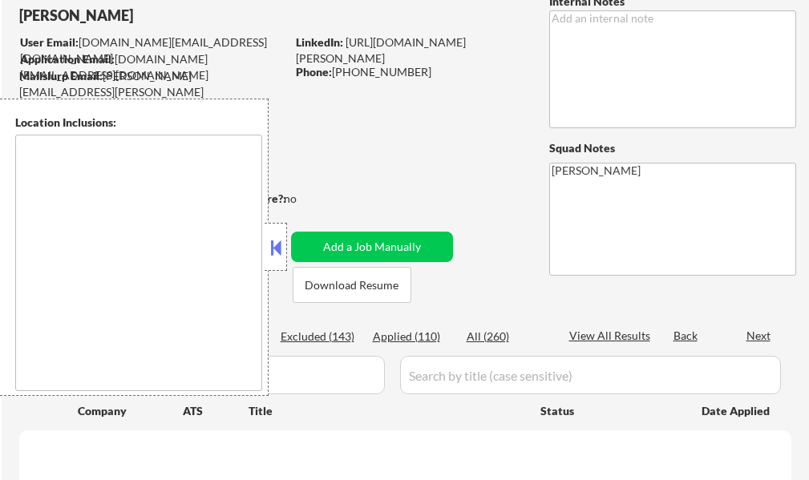
select select ""pending""
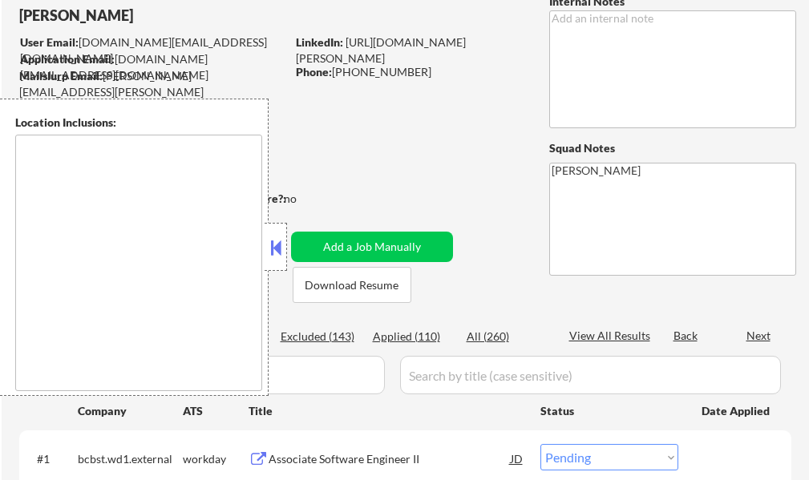
scroll to position [160, 0]
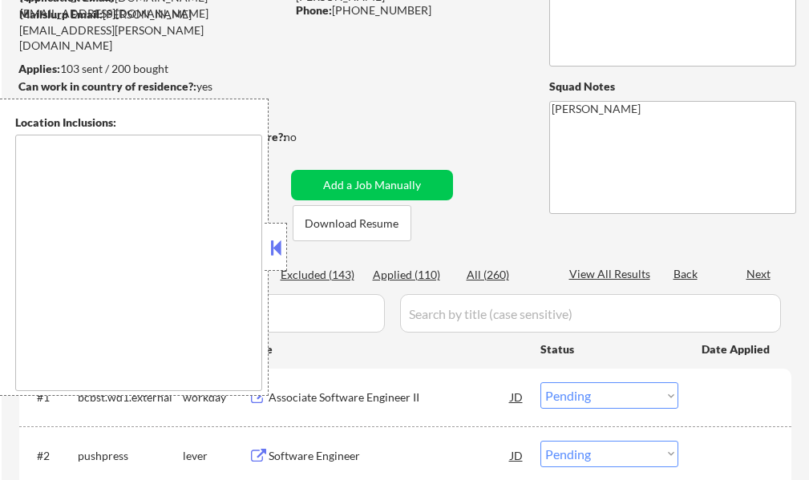
type textarea "[GEOGRAPHIC_DATA], [GEOGRAPHIC_DATA], [GEOGRAPHIC_DATA] [GEOGRAPHIC_DATA], [GEO…"
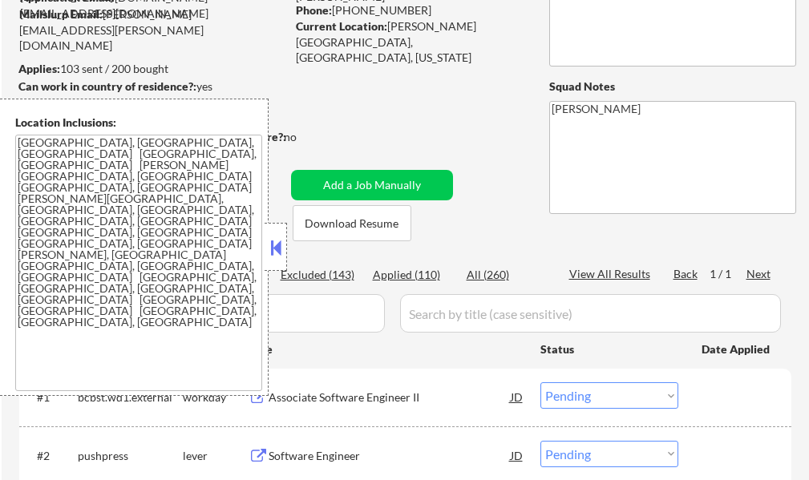
click at [264, 251] on div "Location Inclusions: [GEOGRAPHIC_DATA], [GEOGRAPHIC_DATA] [GEOGRAPHIC_DATA], [G…" at bounding box center [134, 248] width 269 height 298
click at [269, 245] on button at bounding box center [276, 248] width 18 height 24
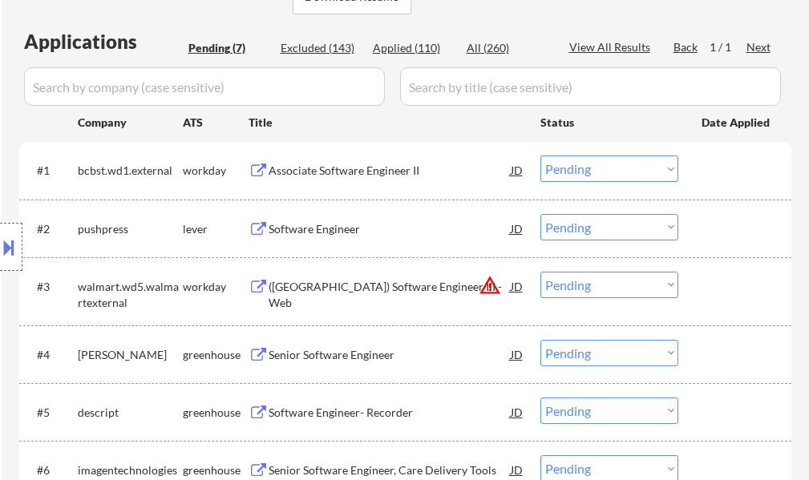
scroll to position [401, 0]
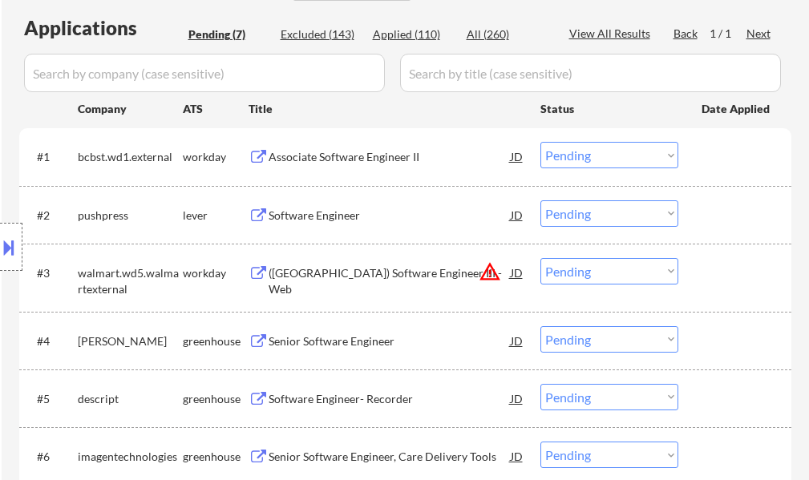
click at [286, 216] on div "Location Inclusions: [GEOGRAPHIC_DATA], [GEOGRAPHIC_DATA] [GEOGRAPHIC_DATA], [G…" at bounding box center [143, 248] width 287 height 298
click at [333, 210] on div "Software Engineer" at bounding box center [390, 216] width 242 height 16
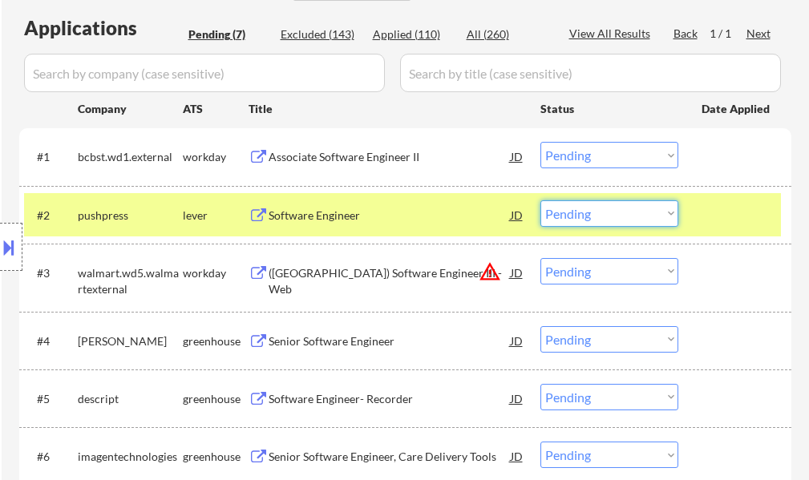
click at [564, 216] on select "Choose an option... Pending Applied Excluded (Questions) Excluded (Expired) Exc…" at bounding box center [610, 213] width 138 height 26
click at [541, 200] on select "Choose an option... Pending Applied Excluded (Questions) Excluded (Expired) Exc…" at bounding box center [610, 213] width 138 height 26
click at [738, 216] on div at bounding box center [737, 214] width 71 height 29
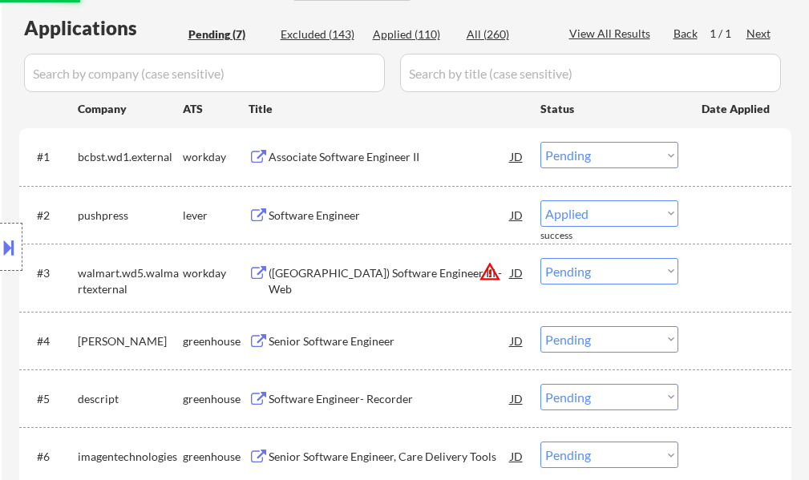
select select ""pending""
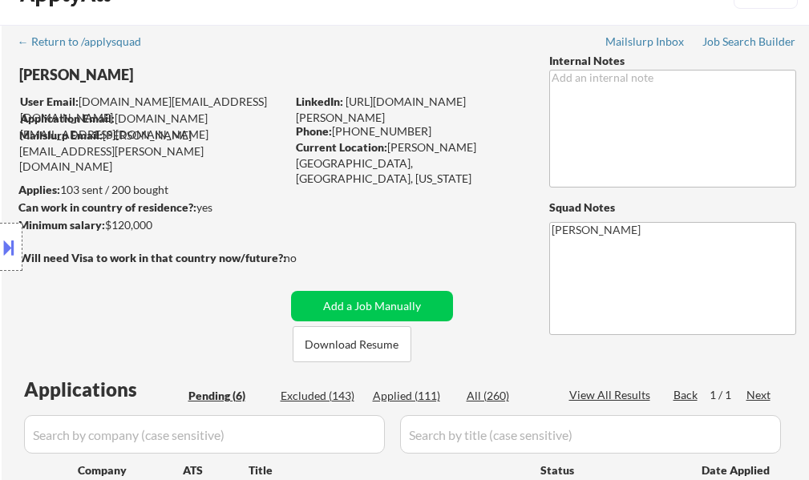
scroll to position [0, 0]
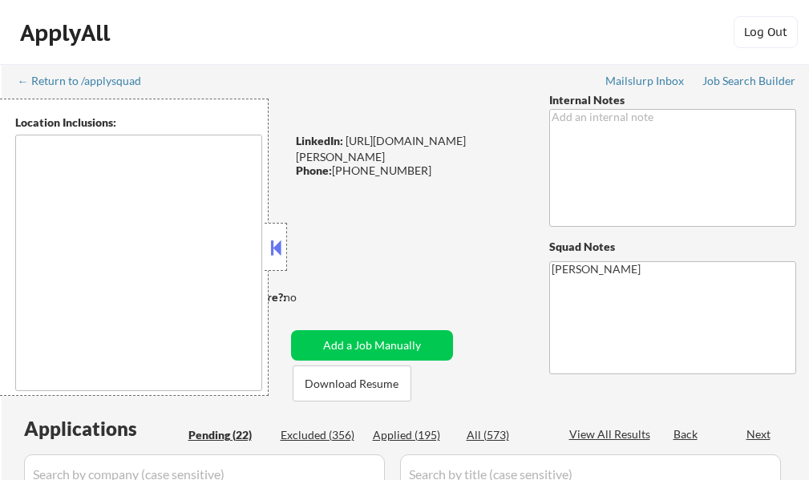
select select ""pending""
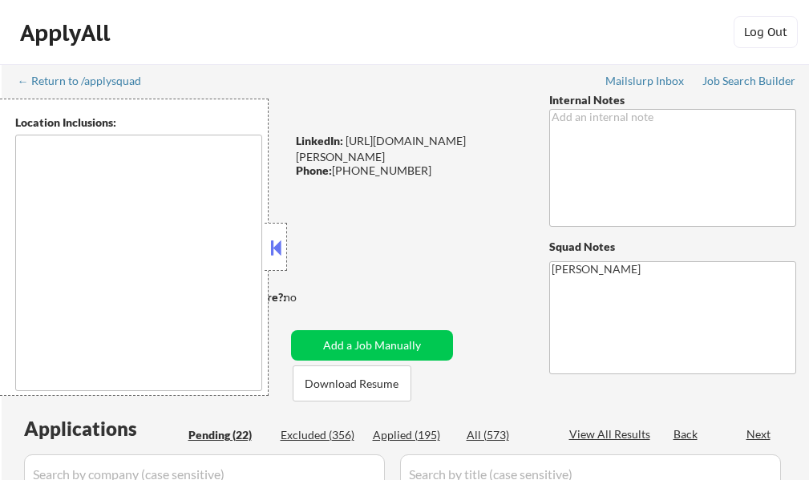
select select ""pending""
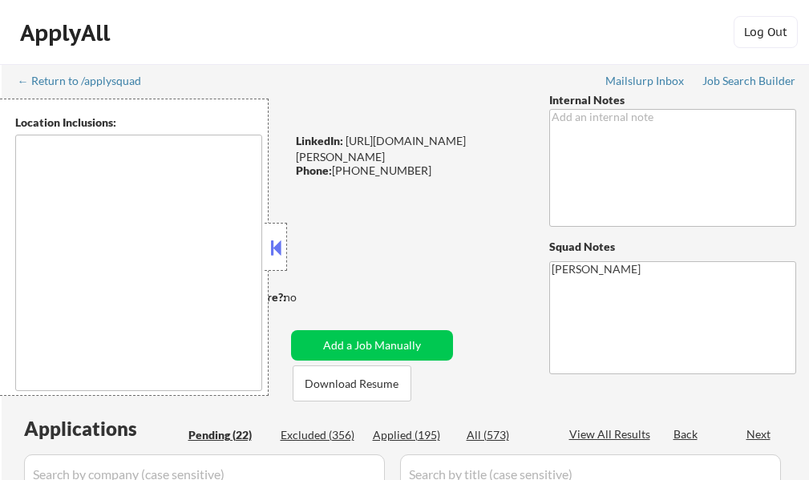
select select ""pending""
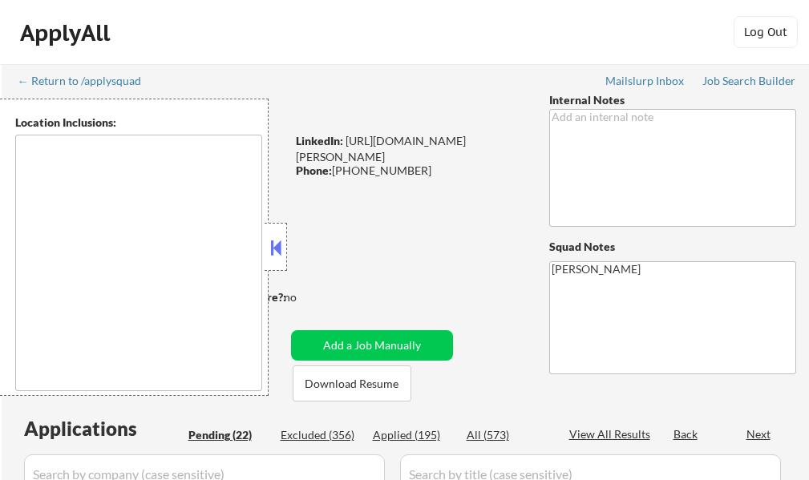
select select ""pending""
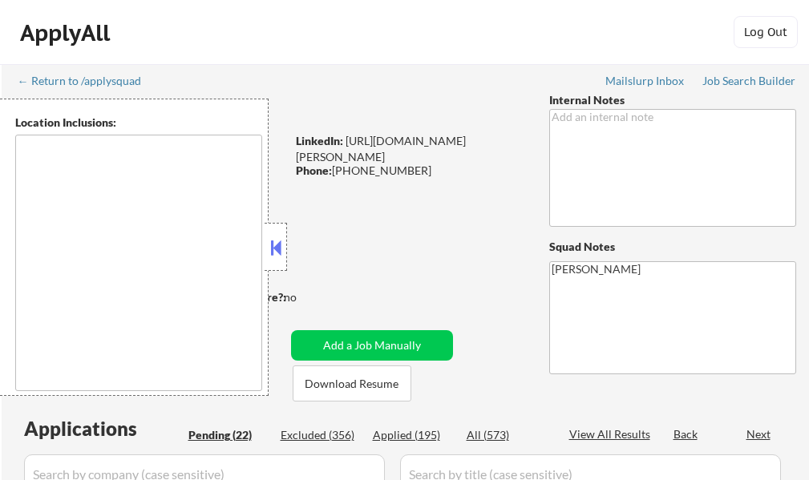
select select ""pending""
type textarea "Bothell, WA Kenmore, WA Woodinville, WA Kirkland, WA Mill Creek, WA Mountlake T…"
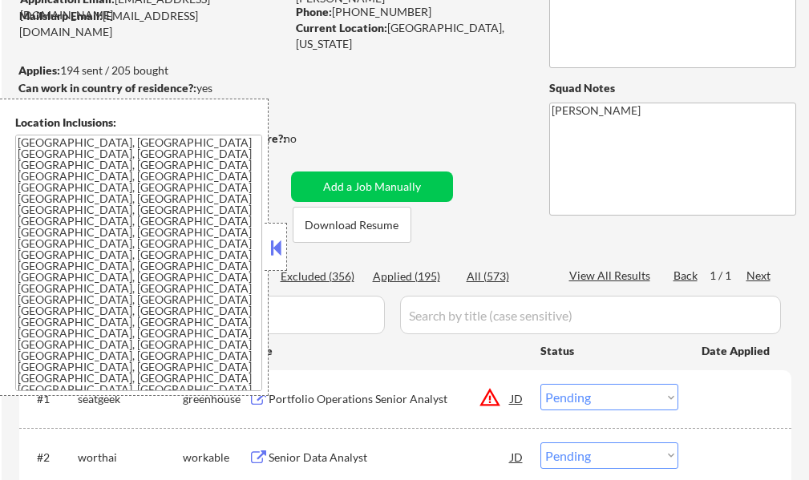
scroll to position [160, 0]
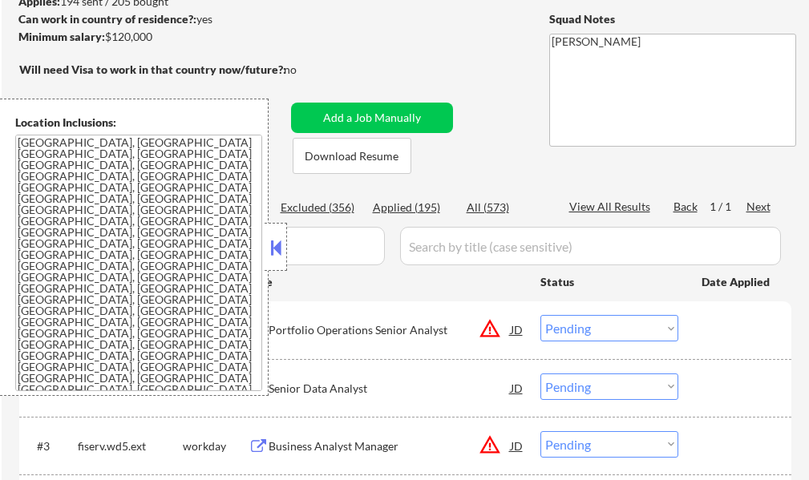
scroll to position [401, 0]
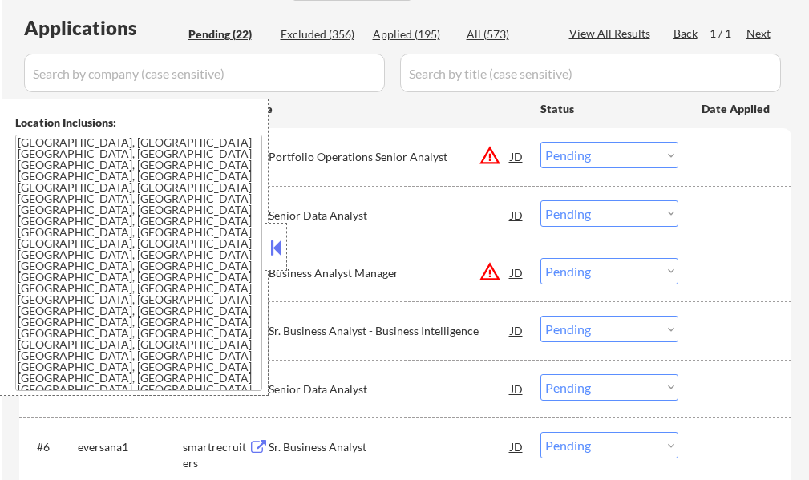
click at [281, 241] on button at bounding box center [276, 248] width 18 height 24
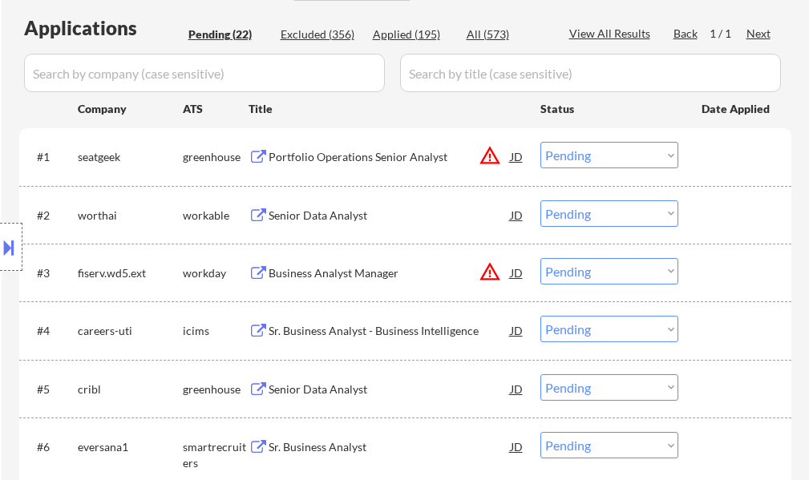
click at [334, 219] on div "Senior Data Analyst" at bounding box center [390, 216] width 242 height 16
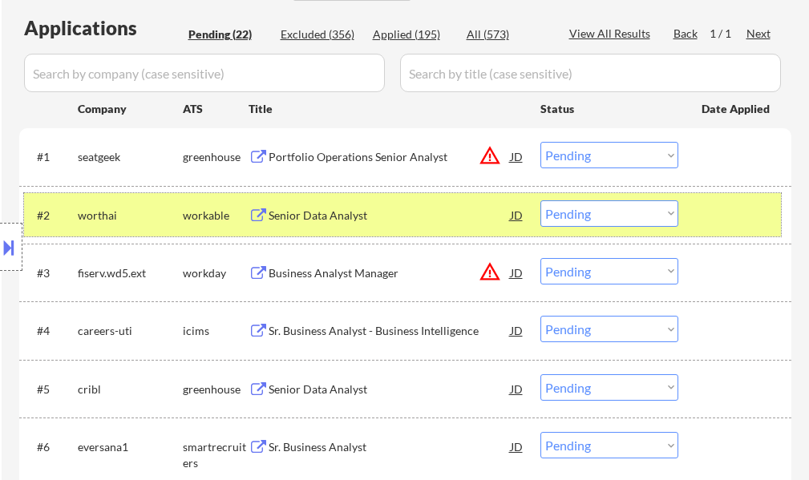
click at [734, 222] on div at bounding box center [737, 214] width 71 height 29
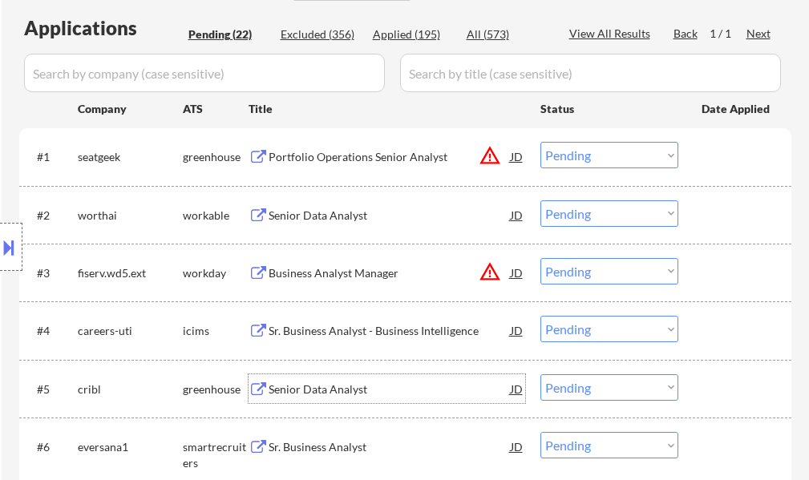
click at [308, 383] on div "Senior Data Analyst" at bounding box center [390, 390] width 242 height 16
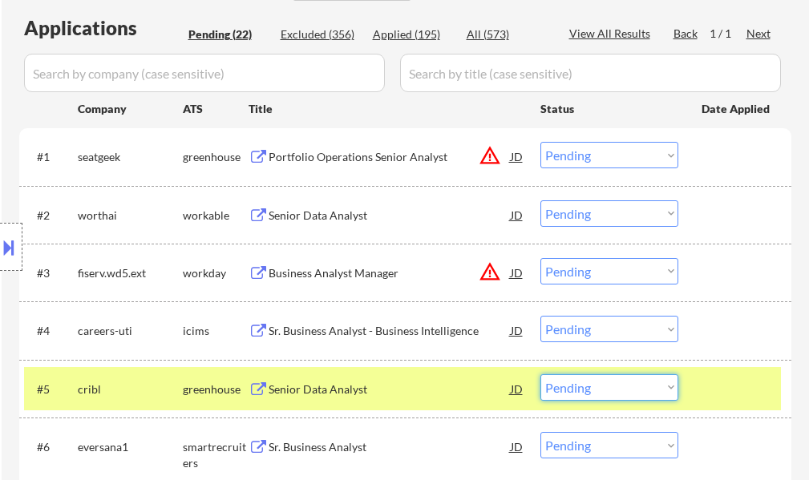
click at [589, 392] on select "Choose an option... Pending Applied Excluded (Questions) Excluded (Expired) Exc…" at bounding box center [610, 388] width 138 height 26
click at [541, 375] on select "Choose an option... Pending Applied Excluded (Questions) Excluded (Expired) Exc…" at bounding box center [610, 388] width 138 height 26
click at [725, 396] on div at bounding box center [737, 389] width 71 height 29
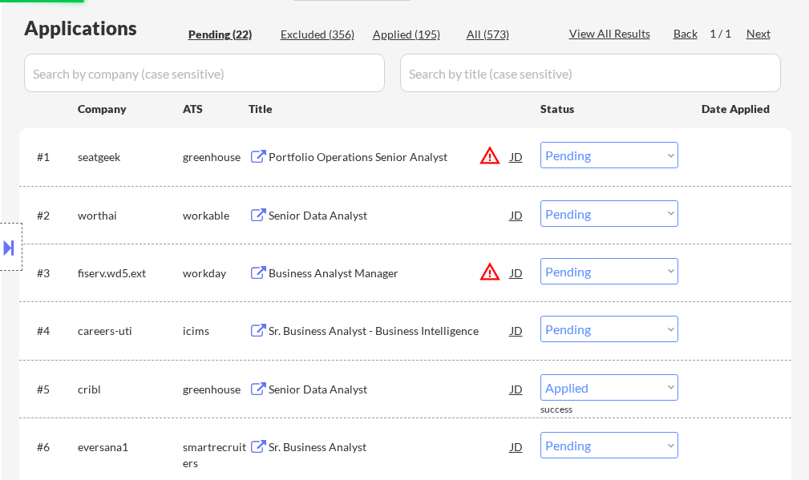
select select ""pending""
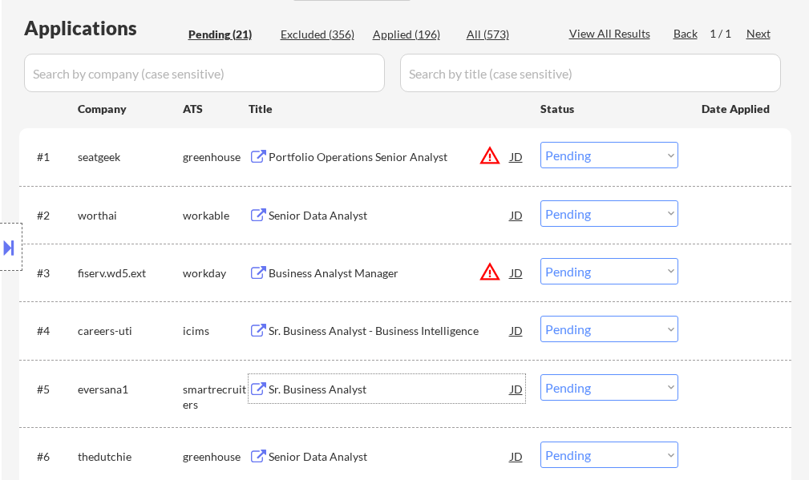
click at [340, 393] on div "Sr. Business Analyst" at bounding box center [390, 390] width 242 height 16
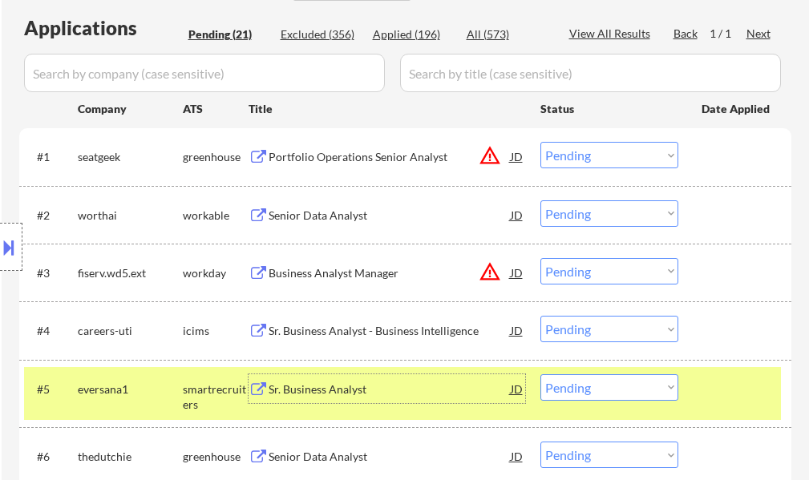
click at [728, 375] on div at bounding box center [737, 389] width 71 height 29
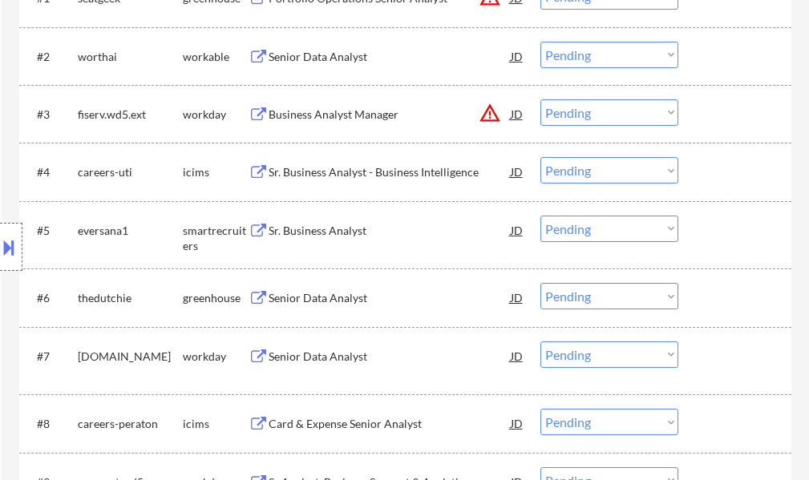
scroll to position [561, 0]
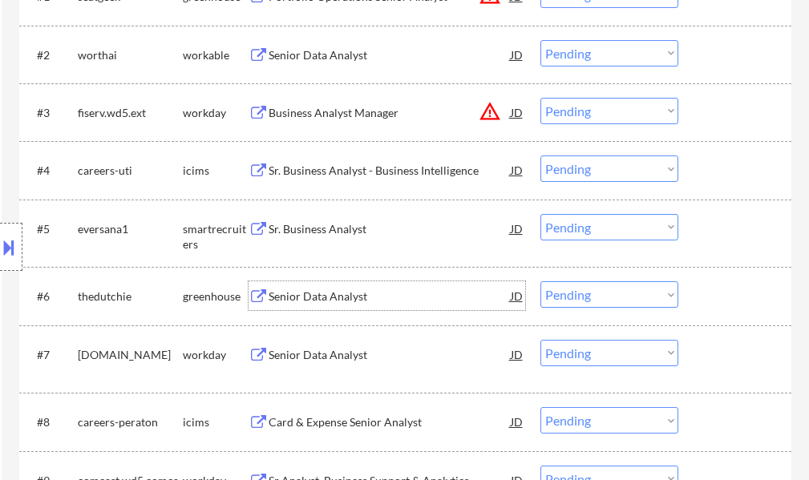
click at [323, 295] on div "Senior Data Analyst" at bounding box center [390, 297] width 242 height 16
